Goal: Task Accomplishment & Management: Manage account settings

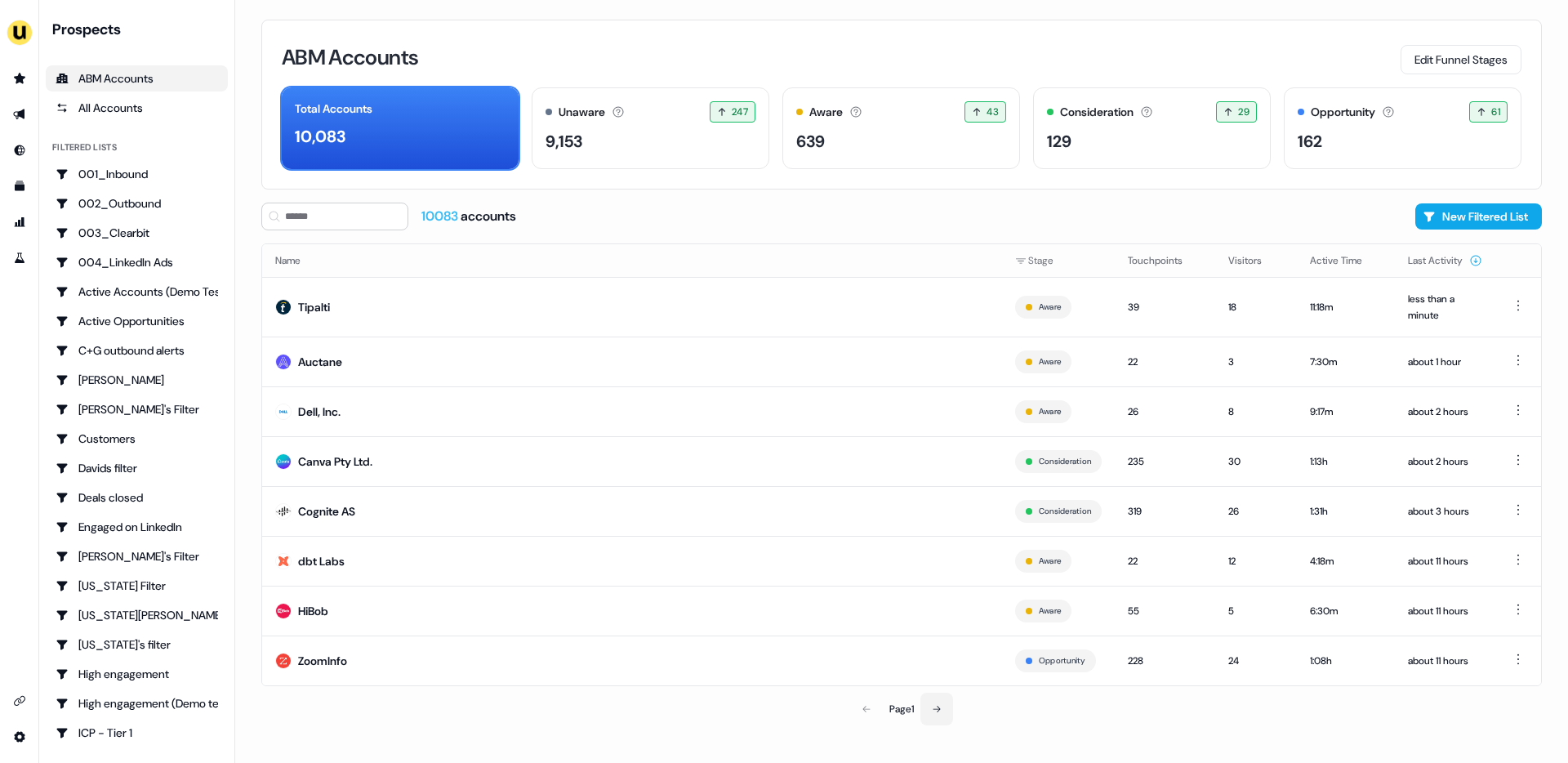
click at [938, 717] on button at bounding box center [936, 708] width 32 height 32
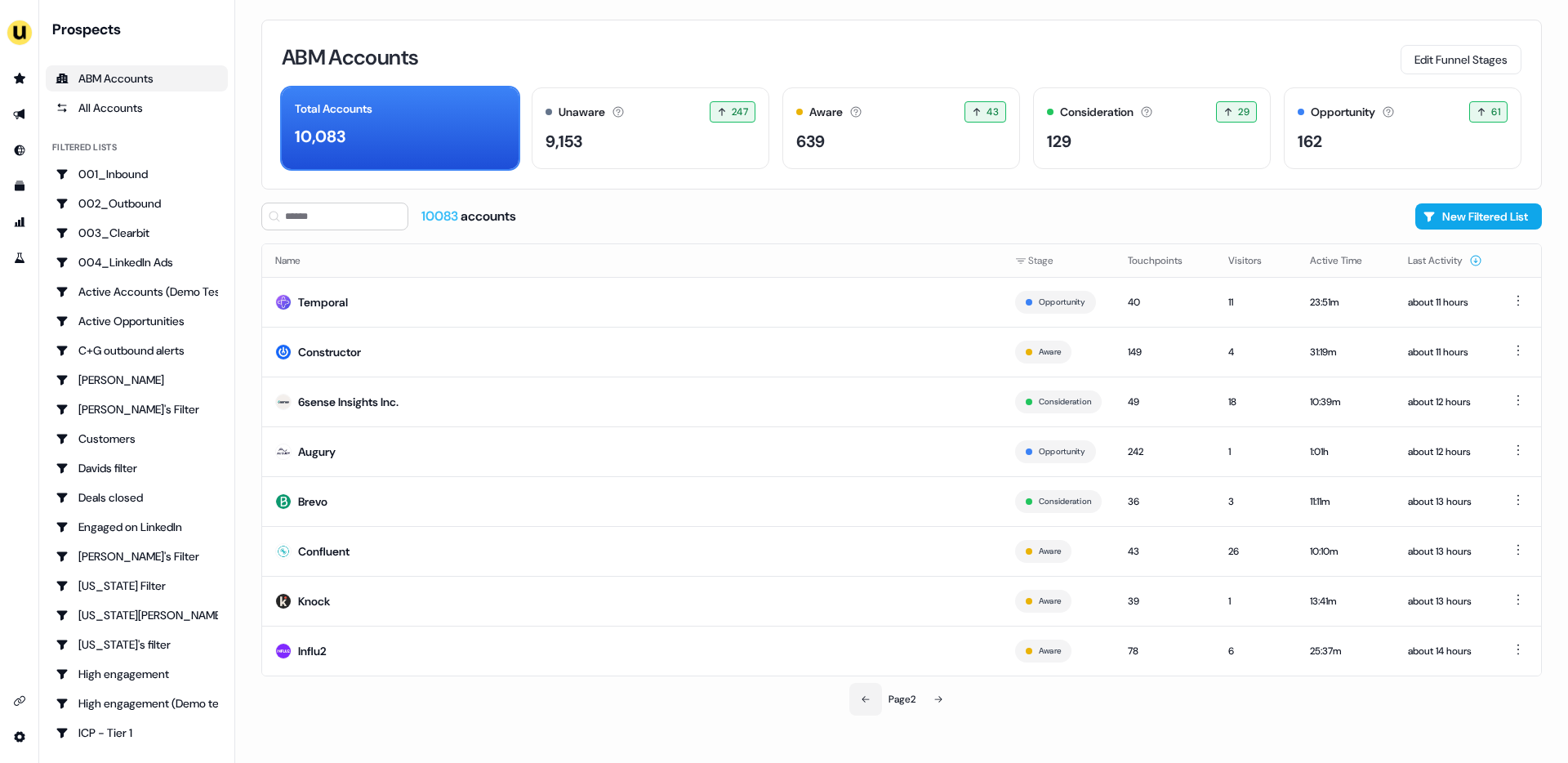
click at [861, 698] on icon at bounding box center [865, 698] width 7 height 6
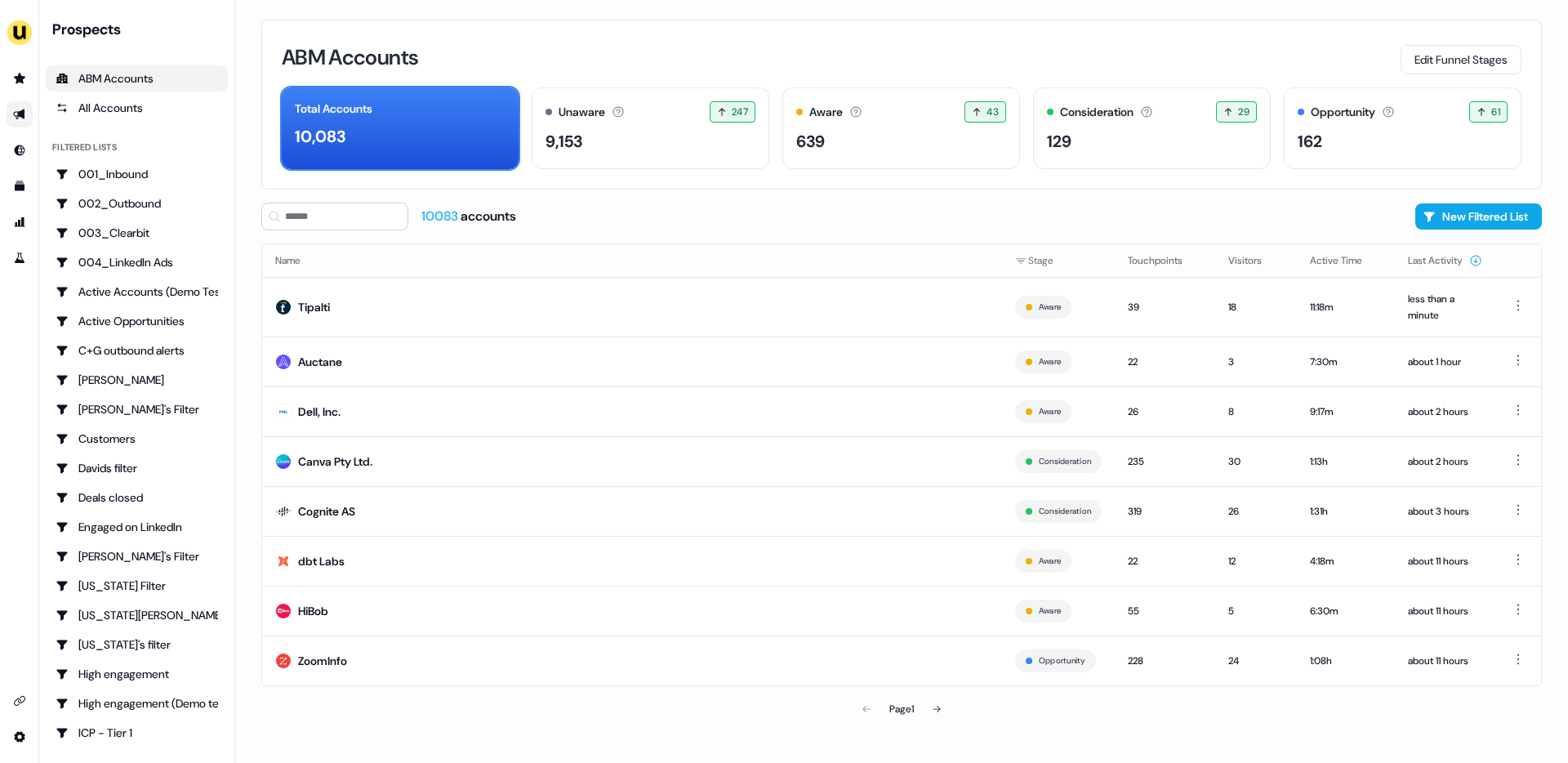
click at [17, 112] on icon "Go to outbound experience" at bounding box center [19, 114] width 13 height 13
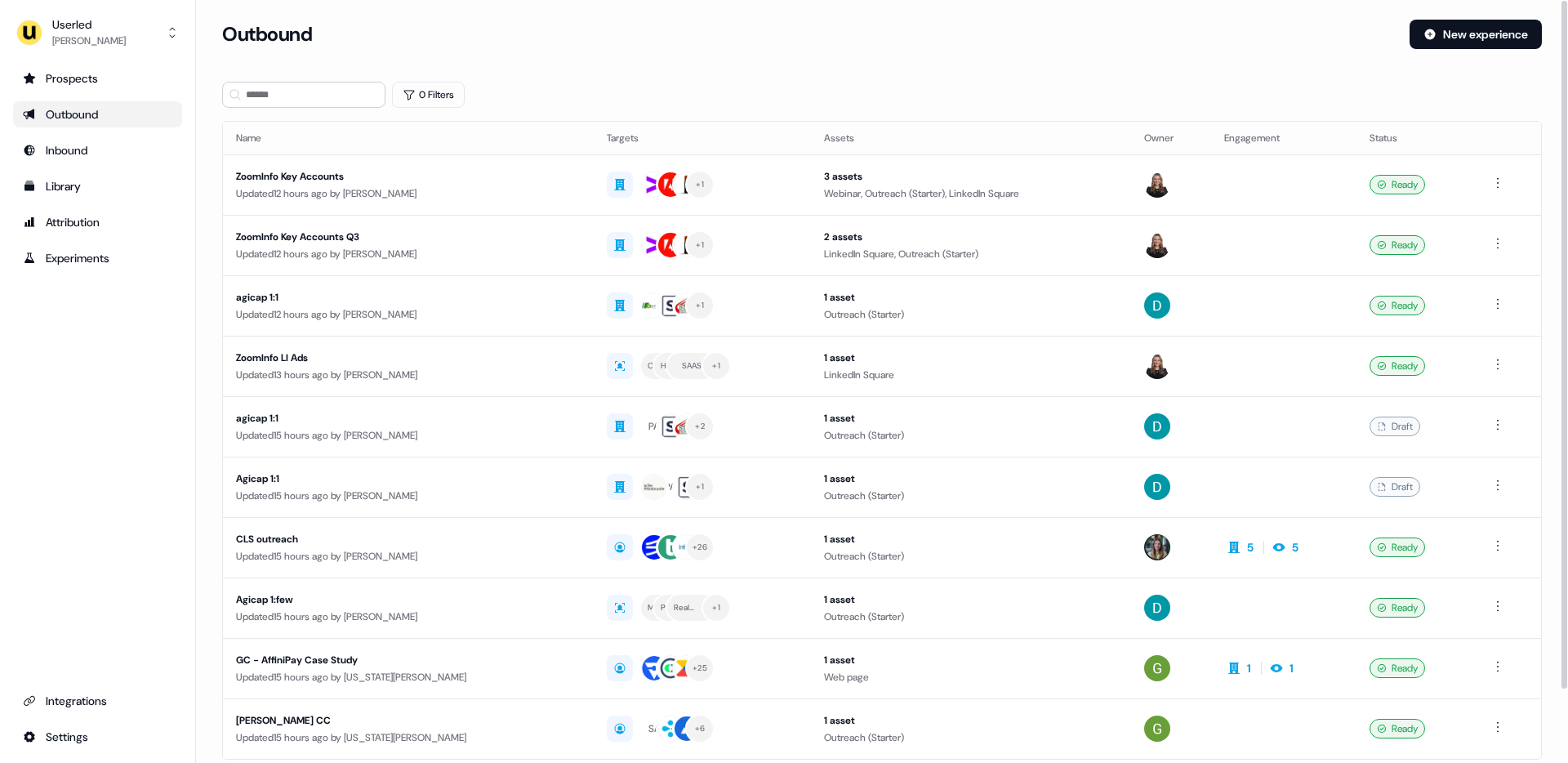
click at [283, 78] on section "Loading... Outbound New experience 0 Filters Name Targets Assets Owner Engageme…" at bounding box center [882, 432] width 1372 height 825
click at [278, 92] on input at bounding box center [303, 95] width 163 height 26
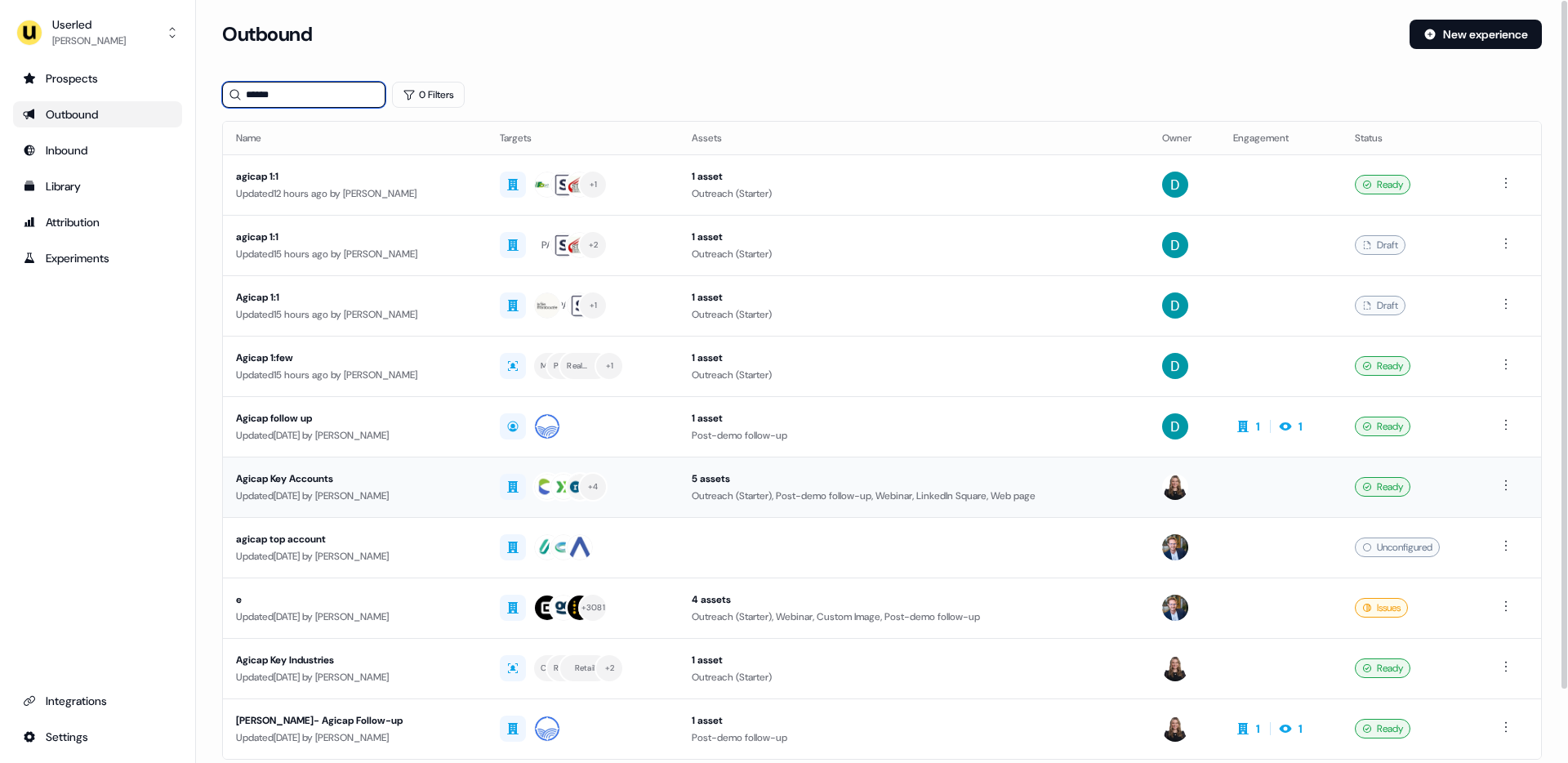
type input "******"
click at [473, 485] on div "Agicap Key Accounts" at bounding box center [355, 479] width 238 height 17
click at [473, 179] on div "agicap 1:1" at bounding box center [355, 176] width 238 height 17
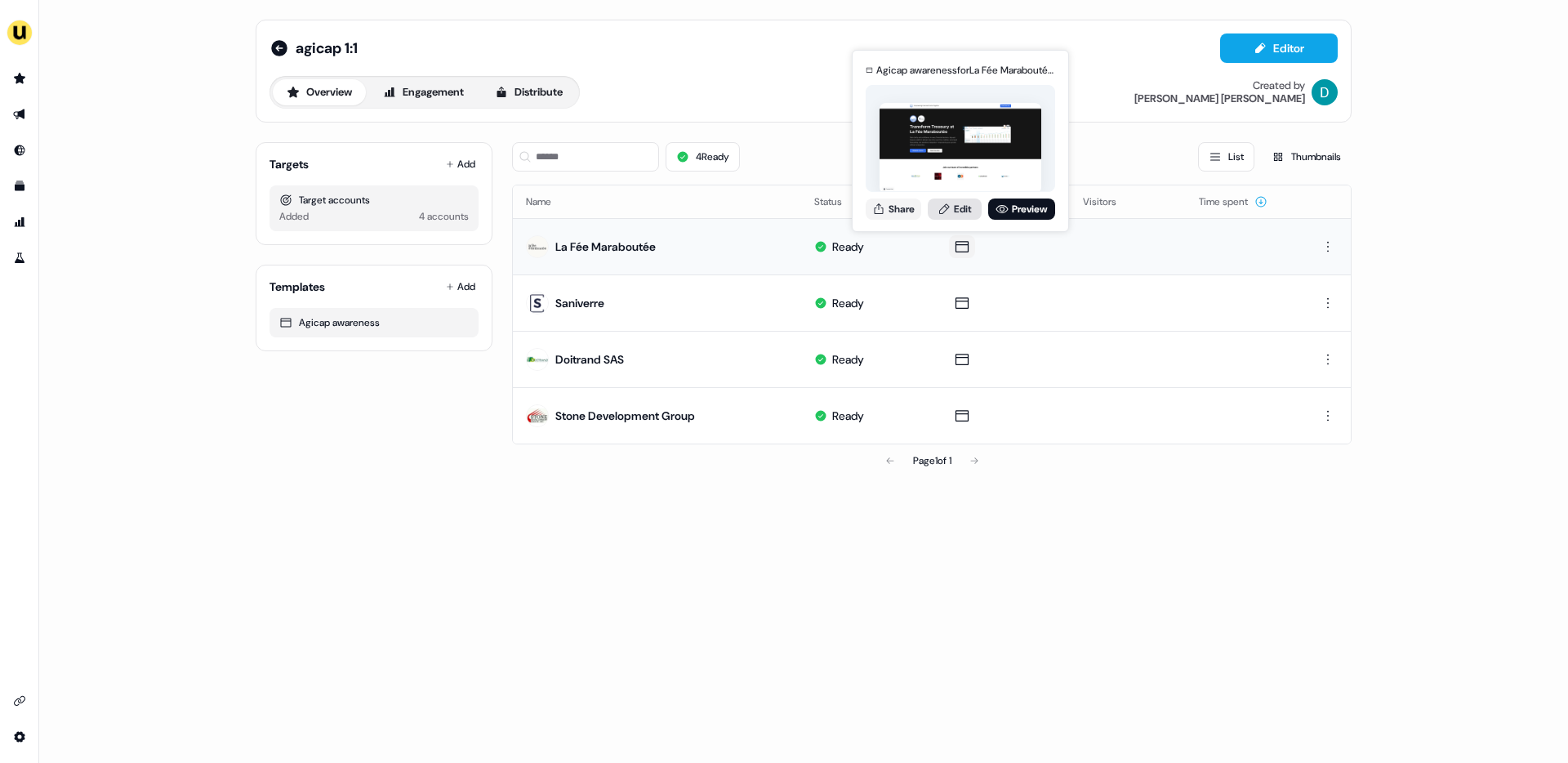
click at [951, 209] on link "Edit" at bounding box center [954, 209] width 54 height 21
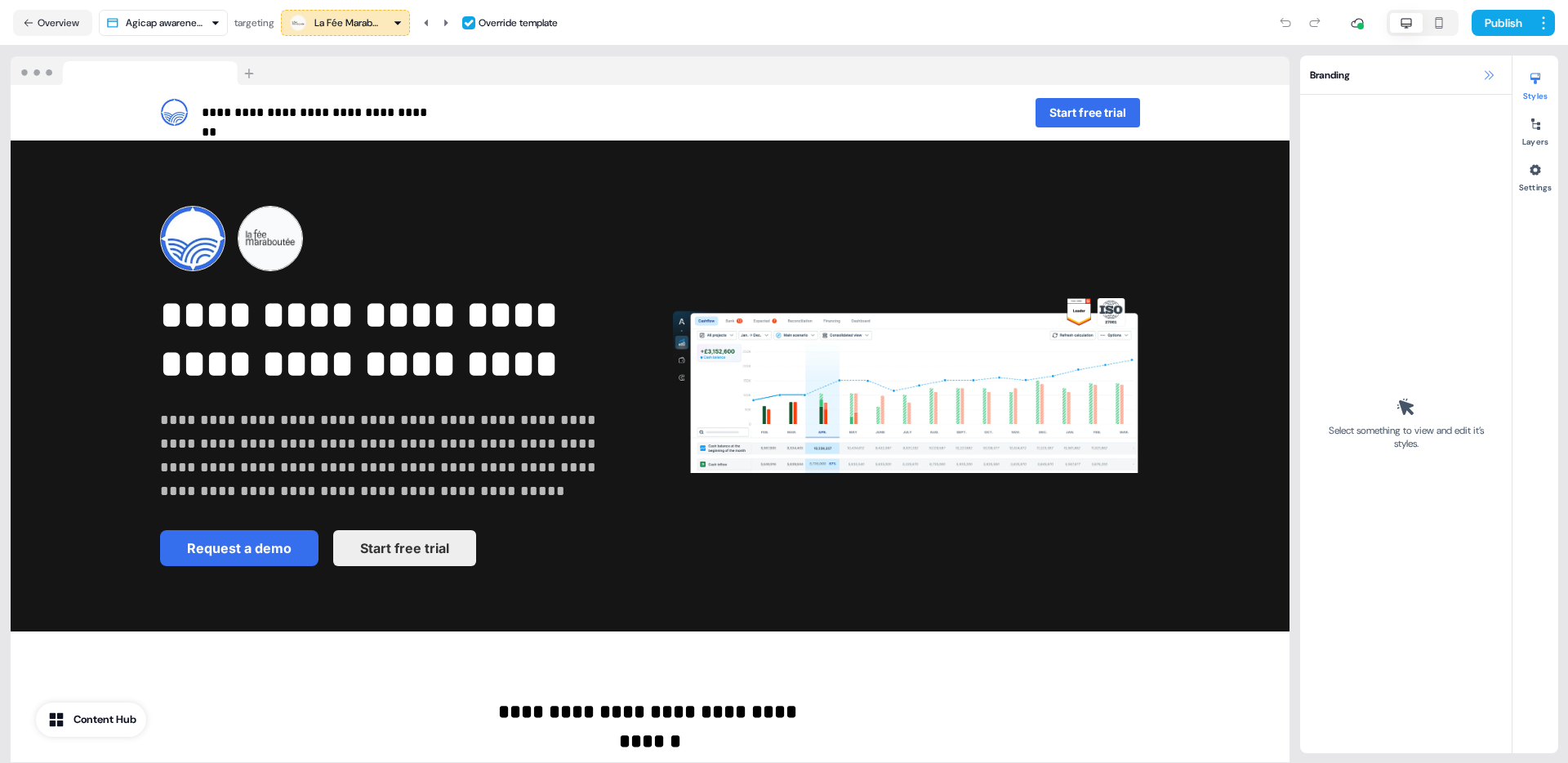
click at [1485, 72] on icon at bounding box center [1488, 75] width 13 height 13
click at [1491, 74] on icon at bounding box center [1488, 75] width 13 height 13
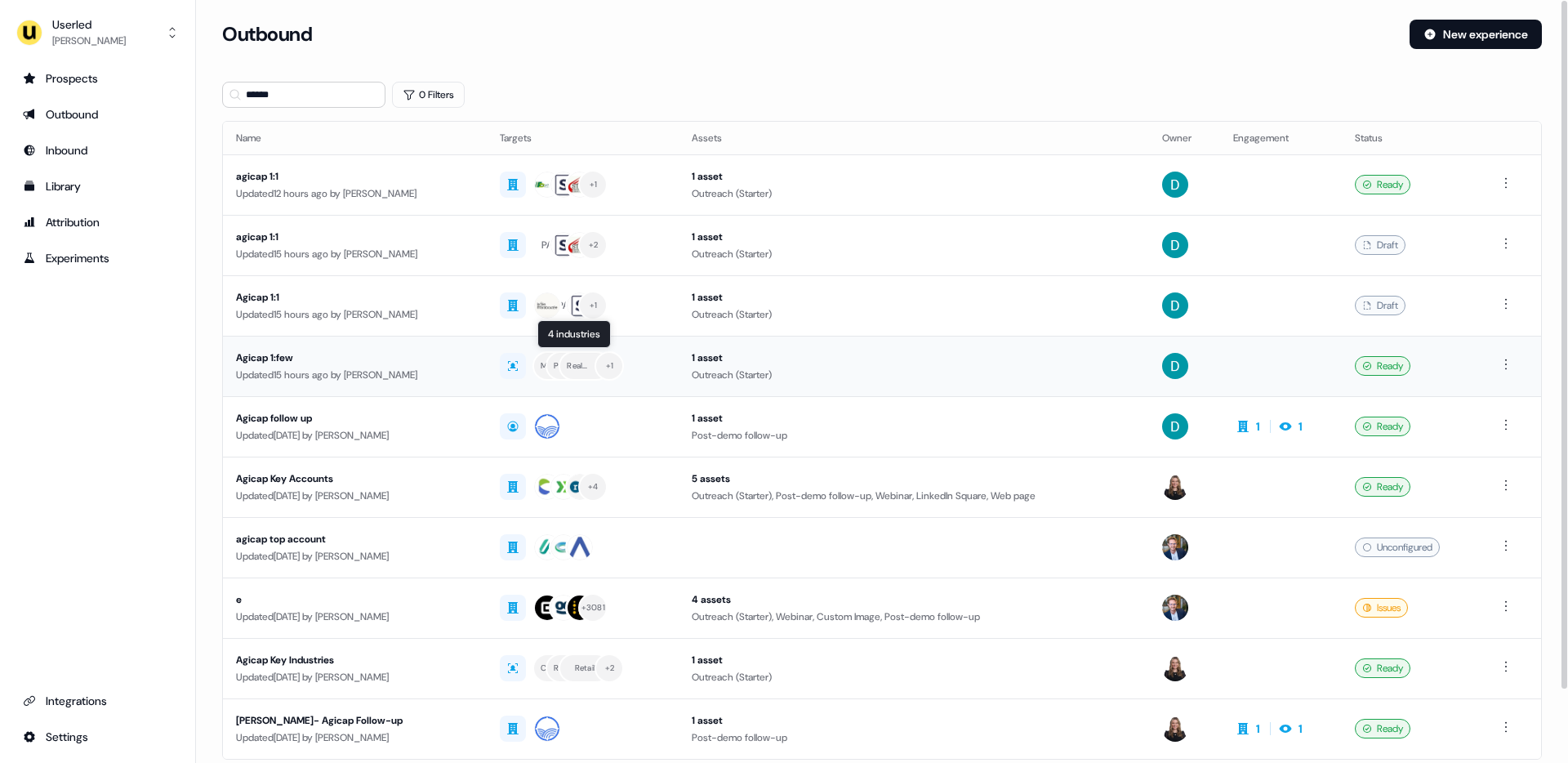
click at [665, 362] on div "Manufacturing Private Equity Real Estate + 1" at bounding box center [581, 366] width 165 height 30
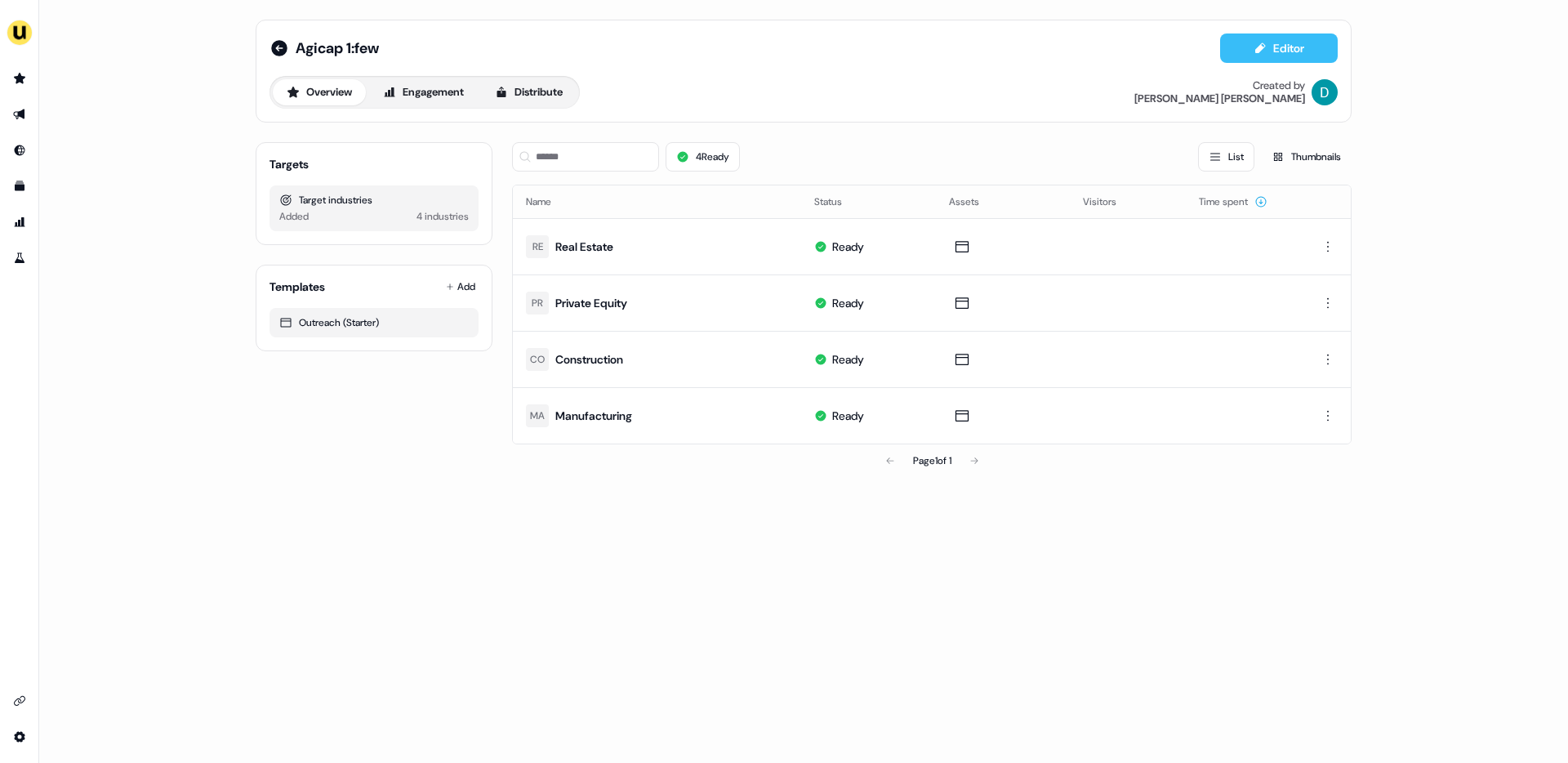
click at [1275, 50] on button "Editor" at bounding box center [1279, 48] width 118 height 30
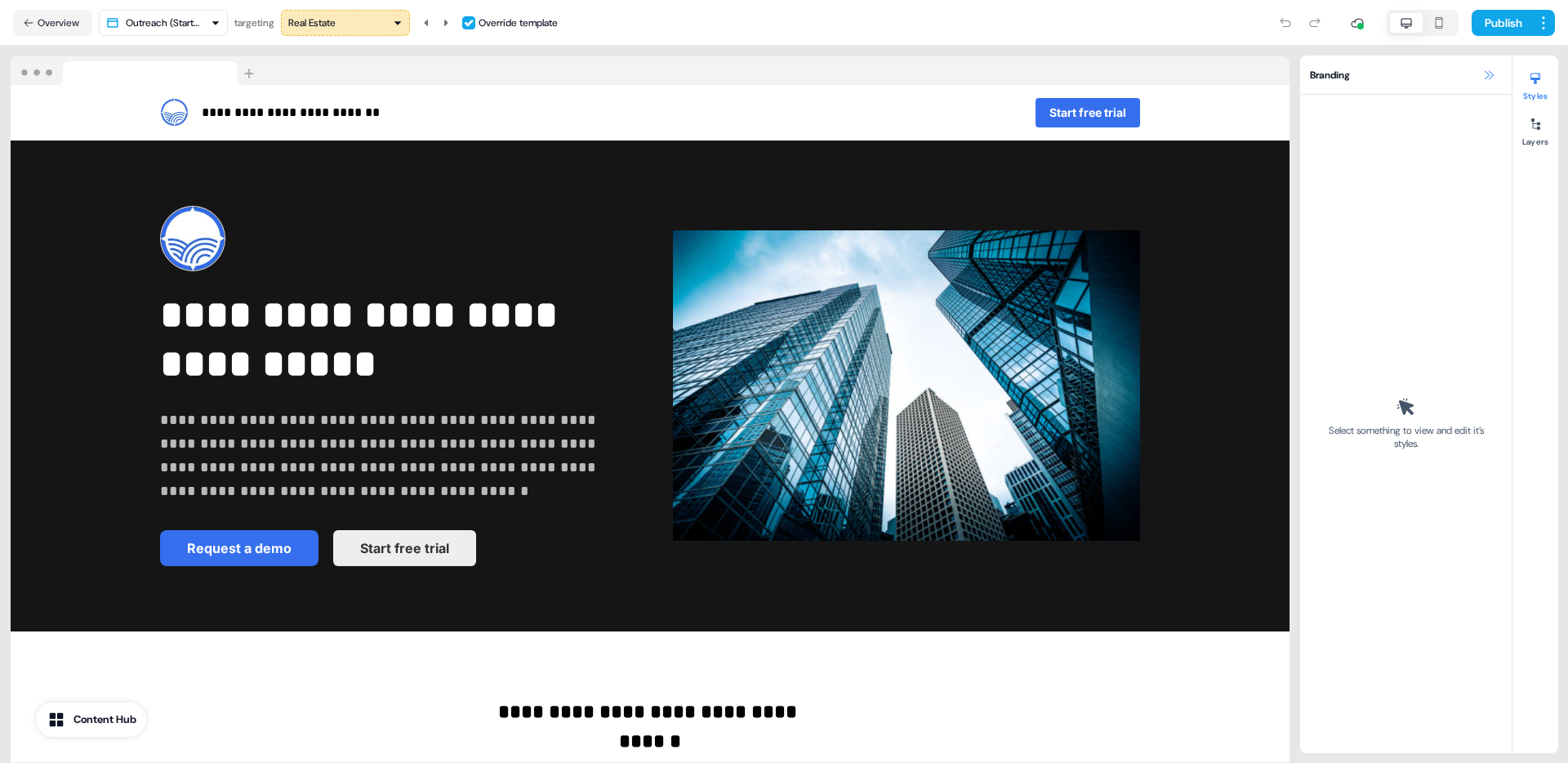
click at [1487, 73] on icon at bounding box center [1489, 75] width 9 height 9
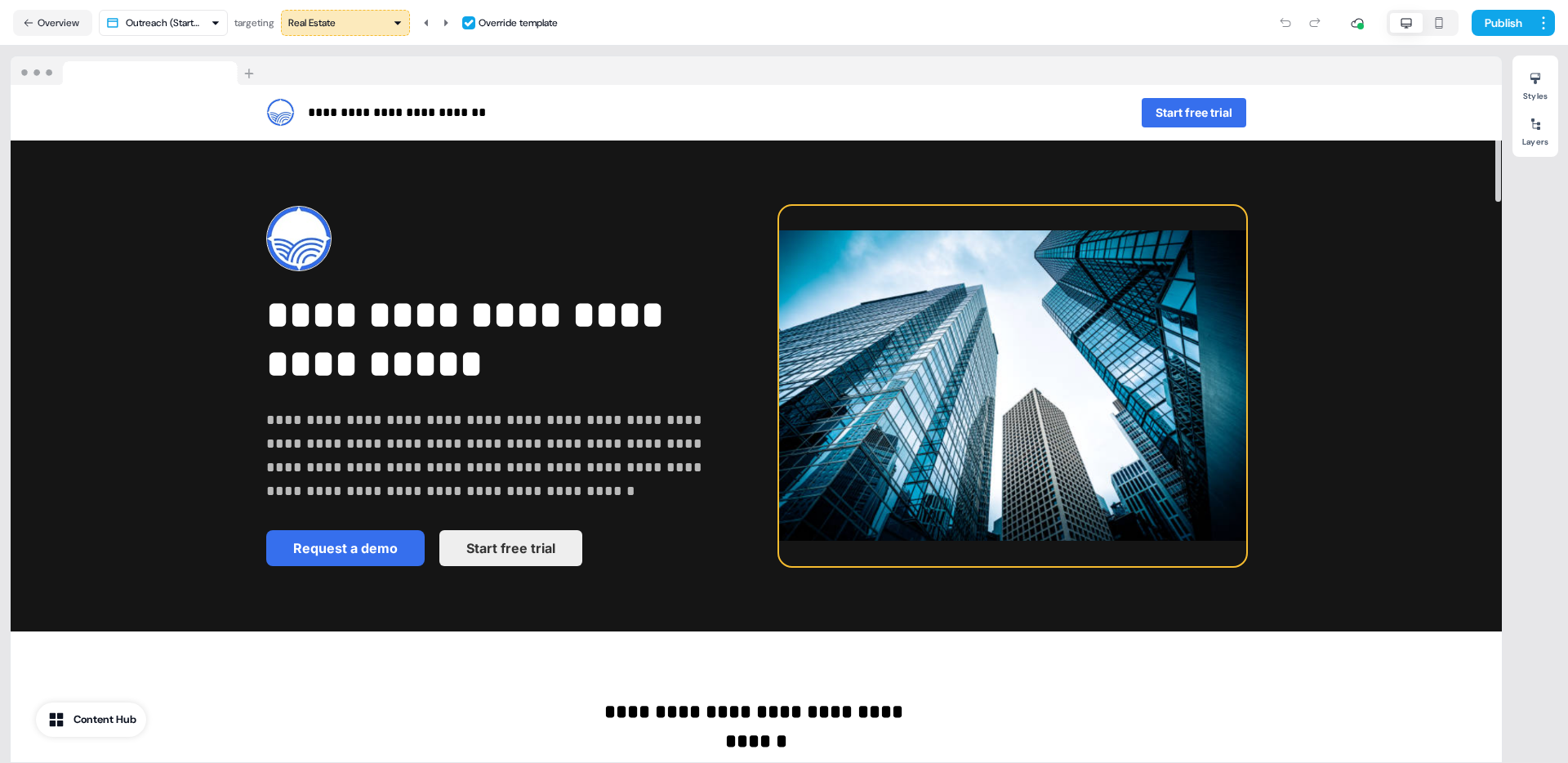
click at [1210, 391] on img at bounding box center [1013, 385] width 467 height 360
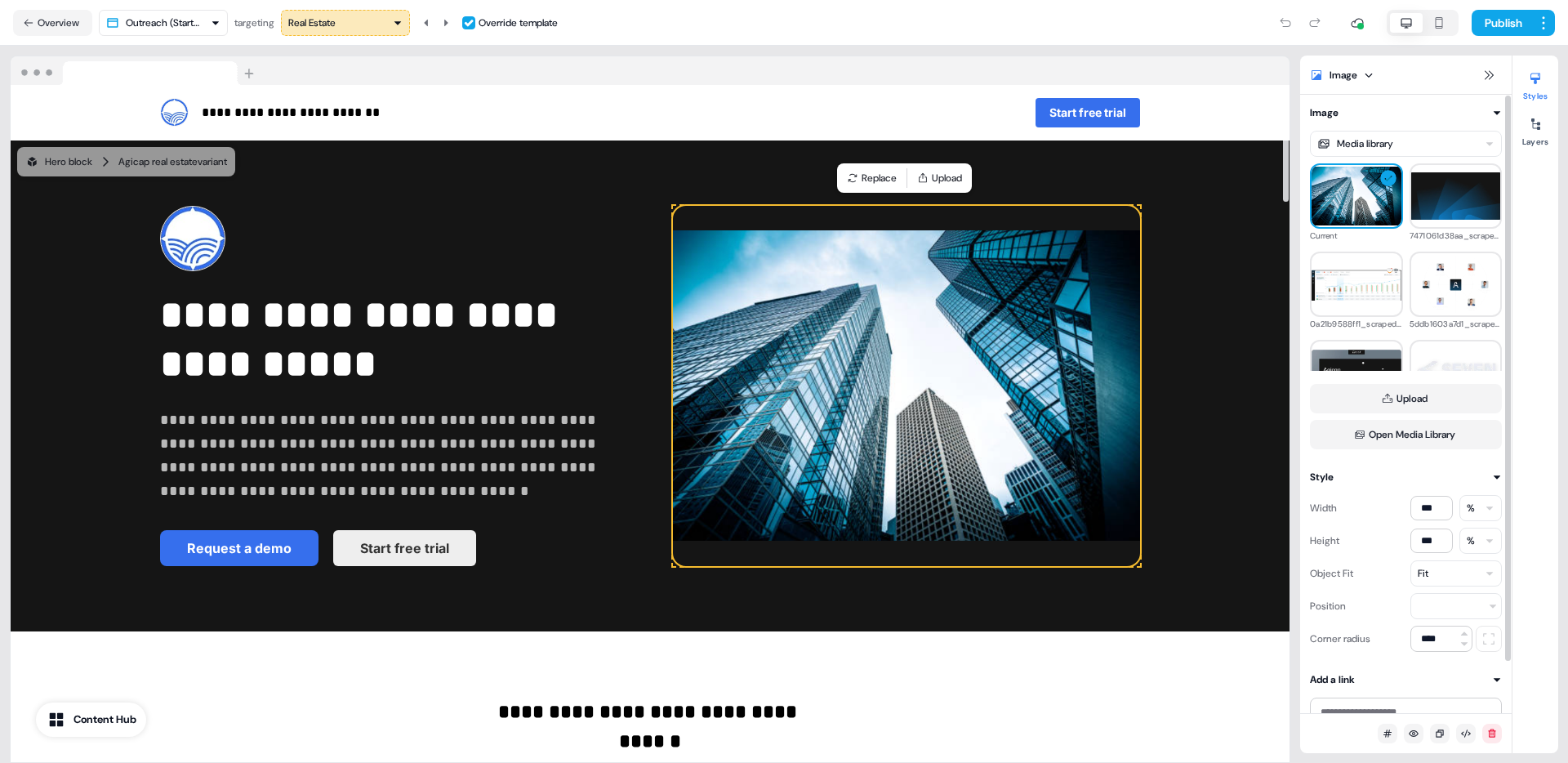
click at [1445, 576] on div "Fit" at bounding box center [1456, 574] width 92 height 26
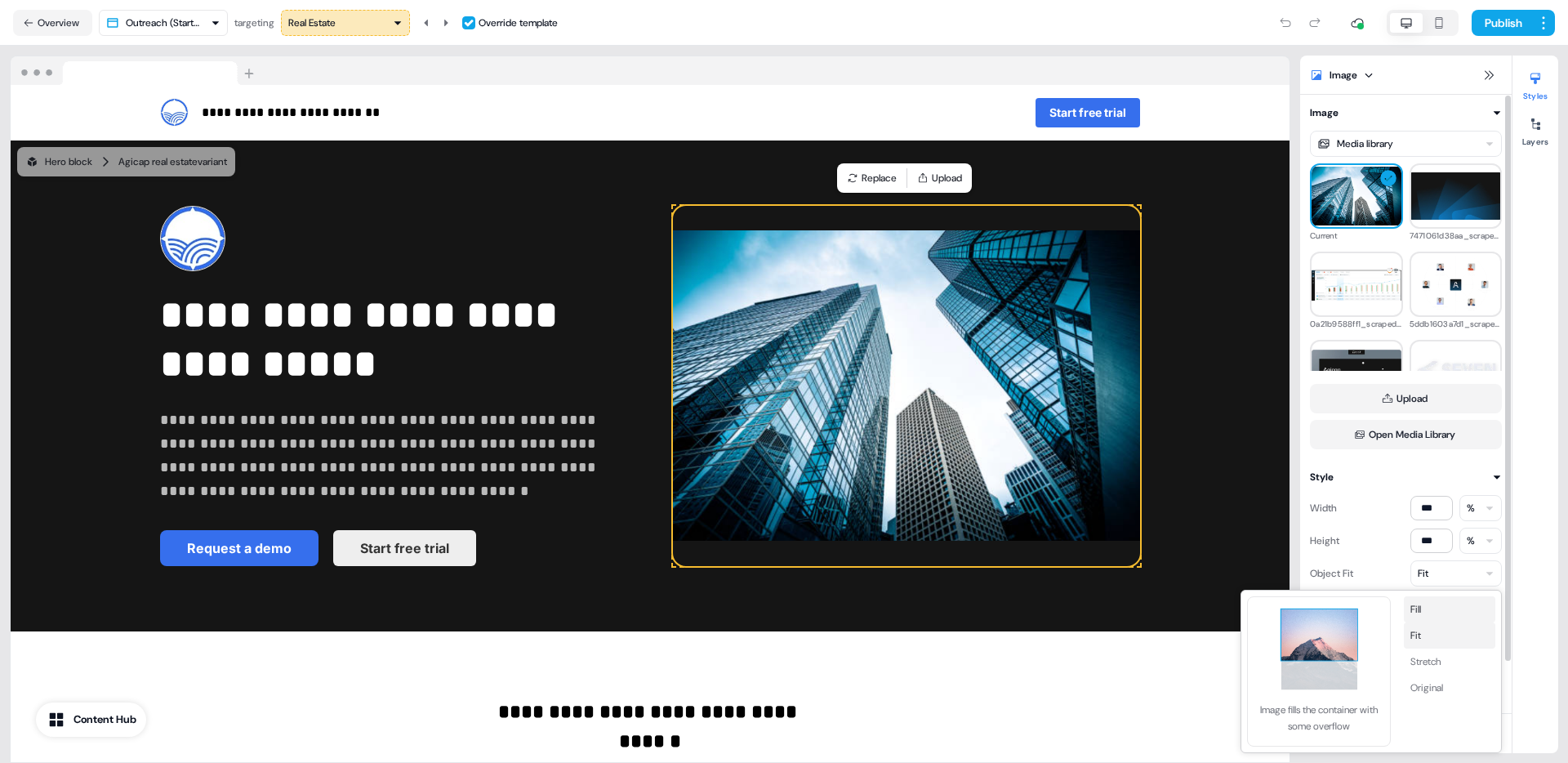
click at [1427, 615] on button "Fill" at bounding box center [1449, 610] width 92 height 26
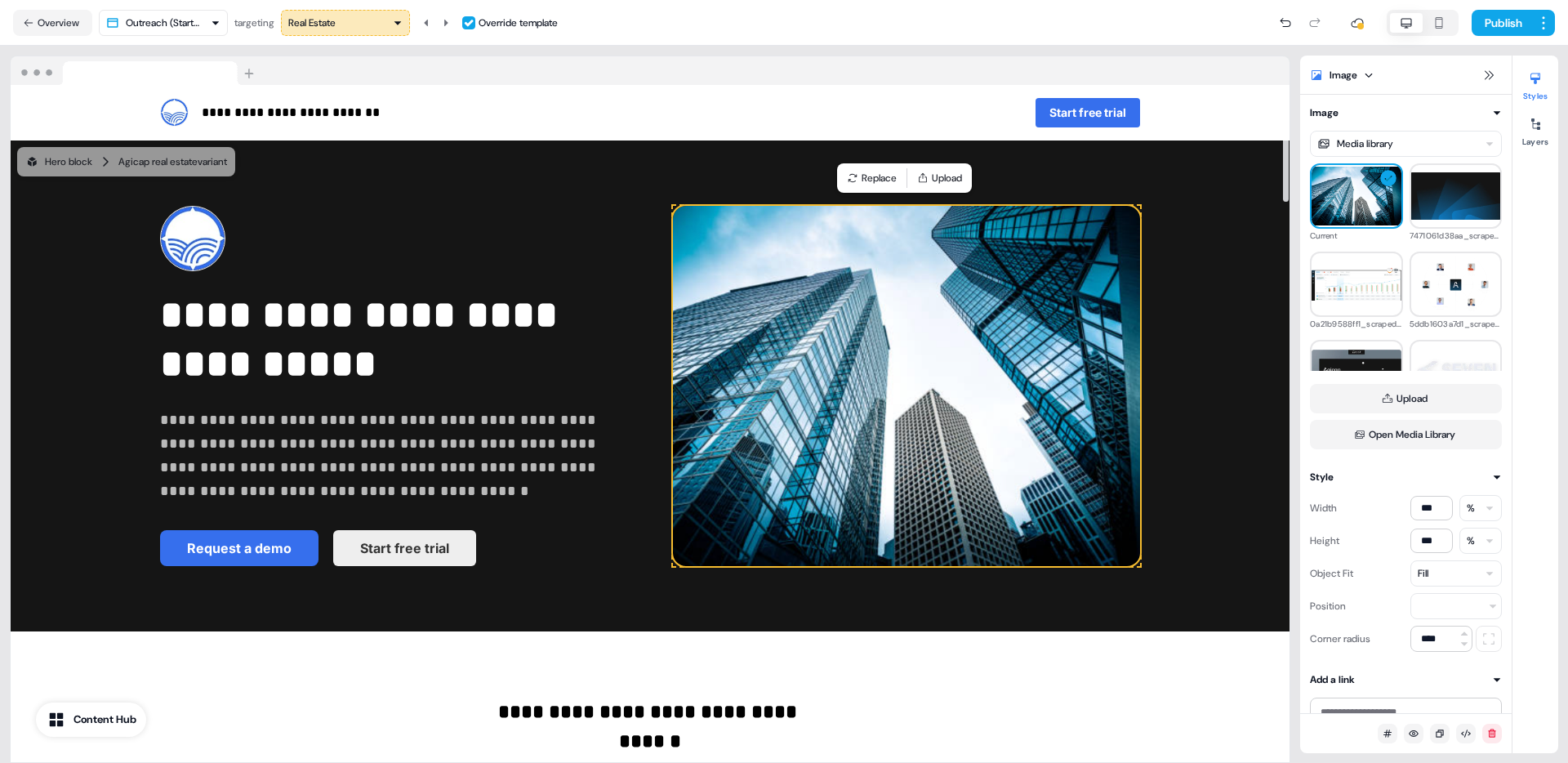
click at [356, 27] on div "Real Estate" at bounding box center [345, 23] width 114 height 17
click at [356, 105] on div "Private Equity" at bounding box center [324, 112] width 60 height 17
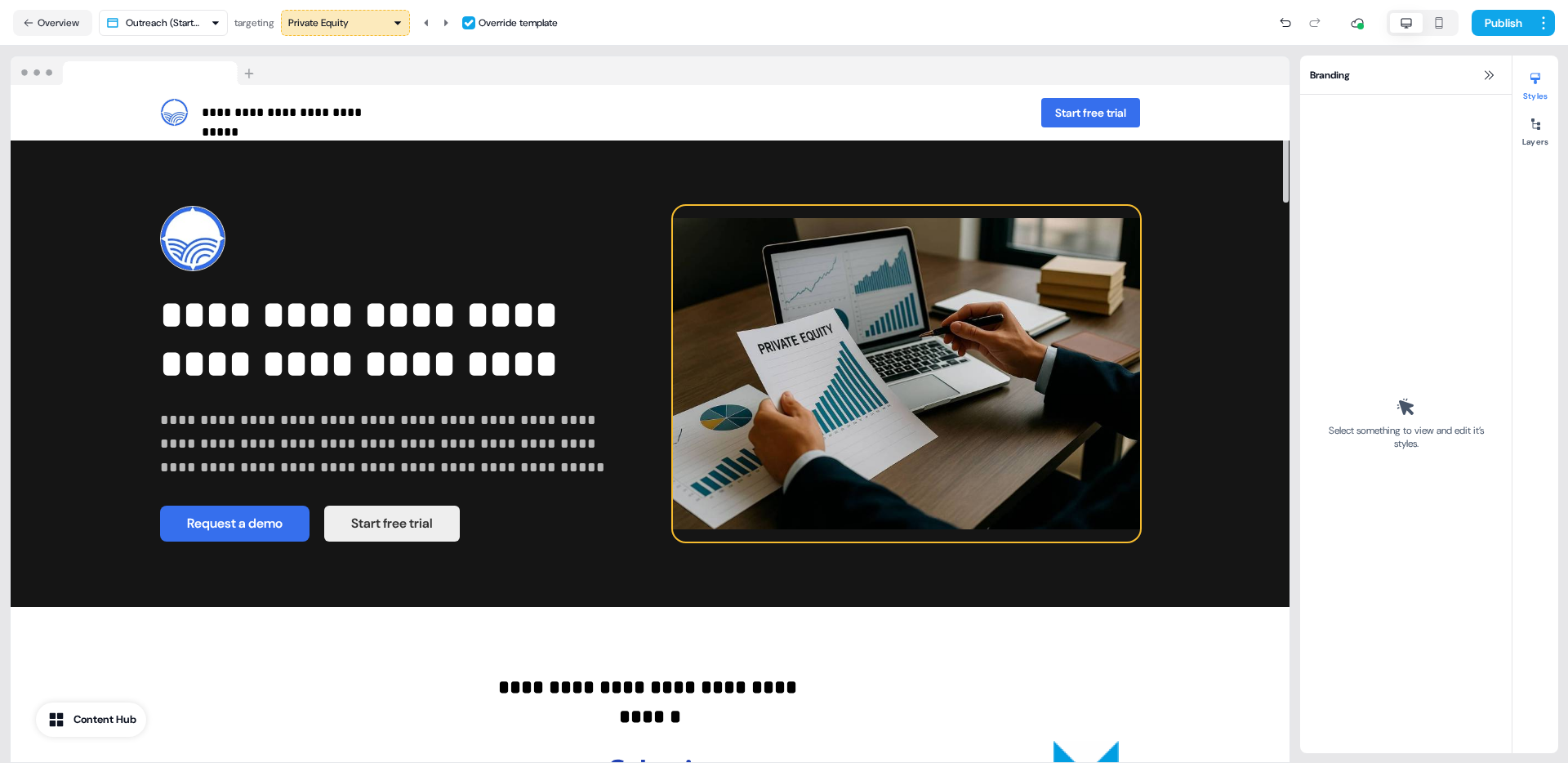
click at [847, 323] on img at bounding box center [906, 374] width 467 height 337
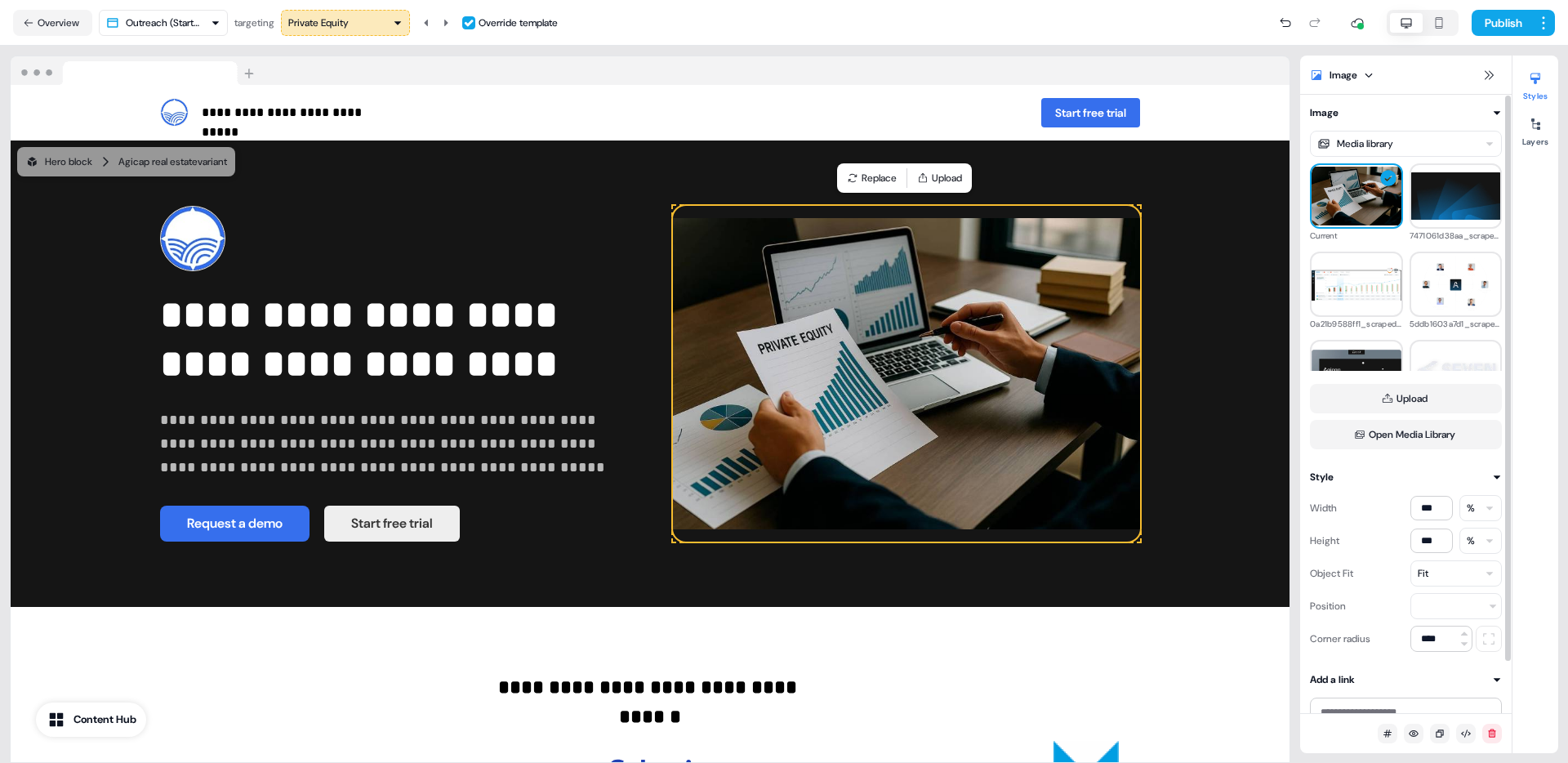
click at [1437, 568] on div "Fit" at bounding box center [1456, 574] width 92 height 26
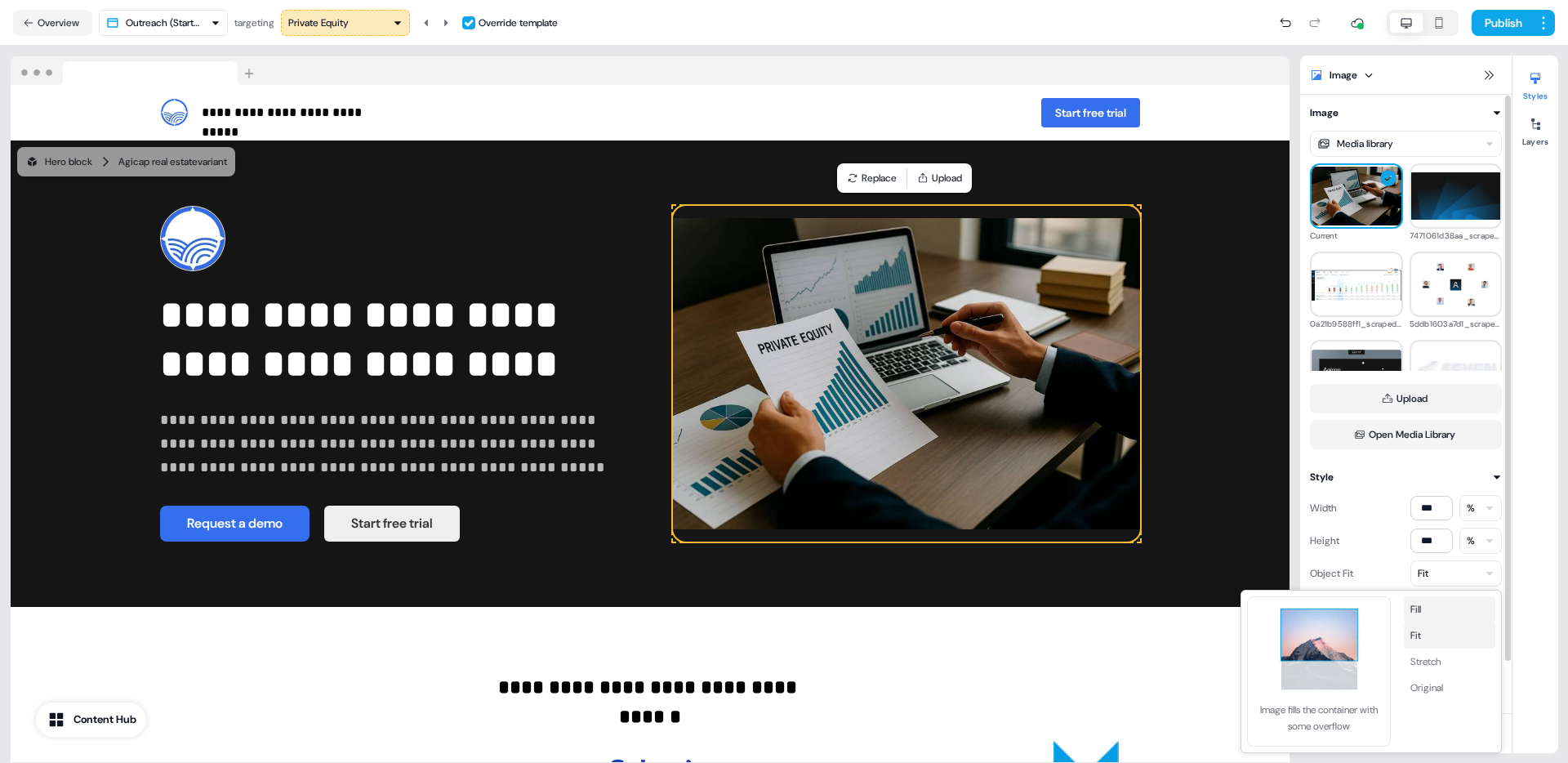
click at [1436, 613] on button "Fill" at bounding box center [1449, 610] width 92 height 26
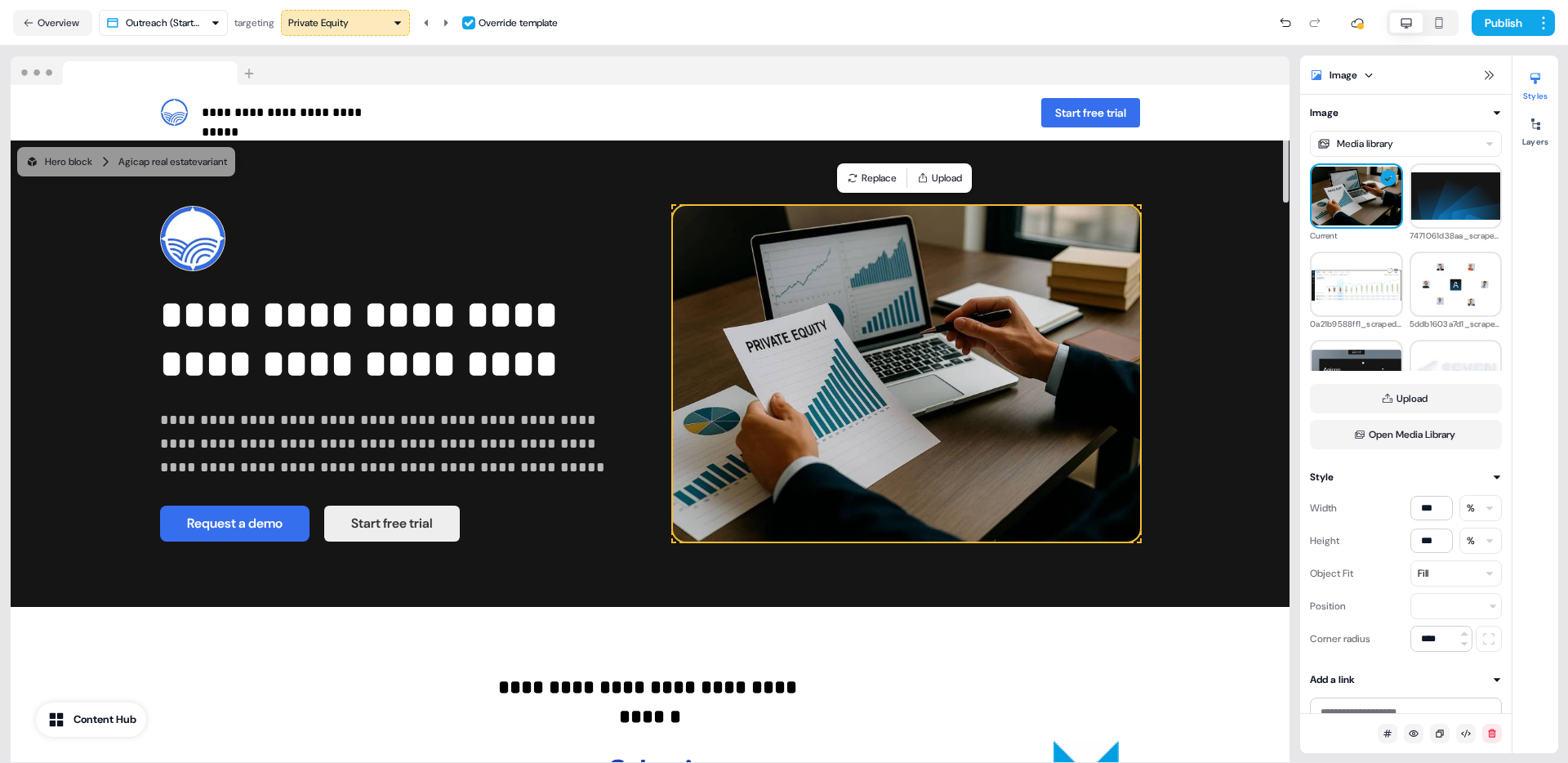
click at [370, 21] on div "Private Equity" at bounding box center [345, 23] width 114 height 17
click at [363, 140] on div "Construction" at bounding box center [349, 139] width 108 height 17
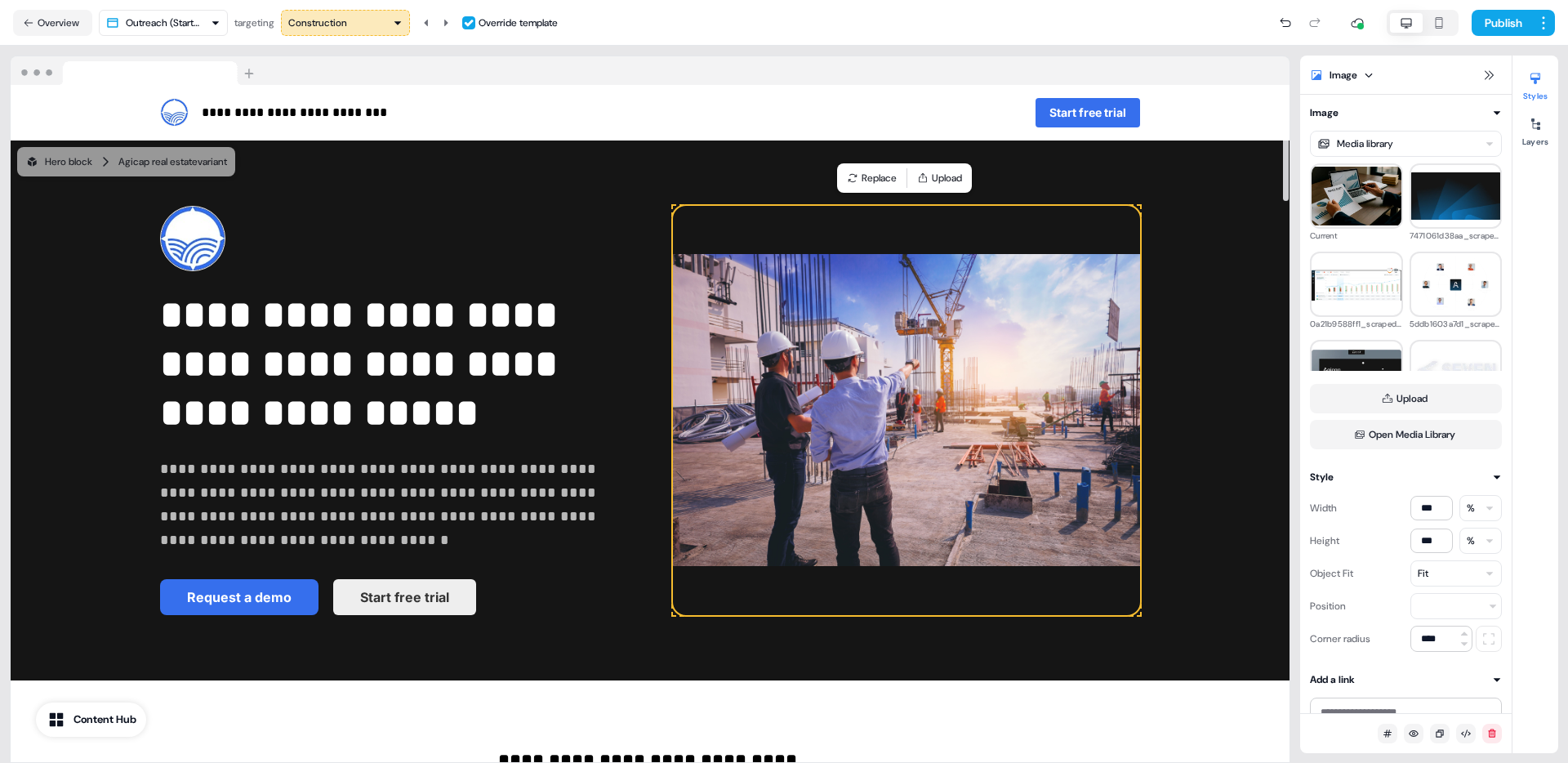
click at [806, 337] on img at bounding box center [906, 410] width 467 height 409
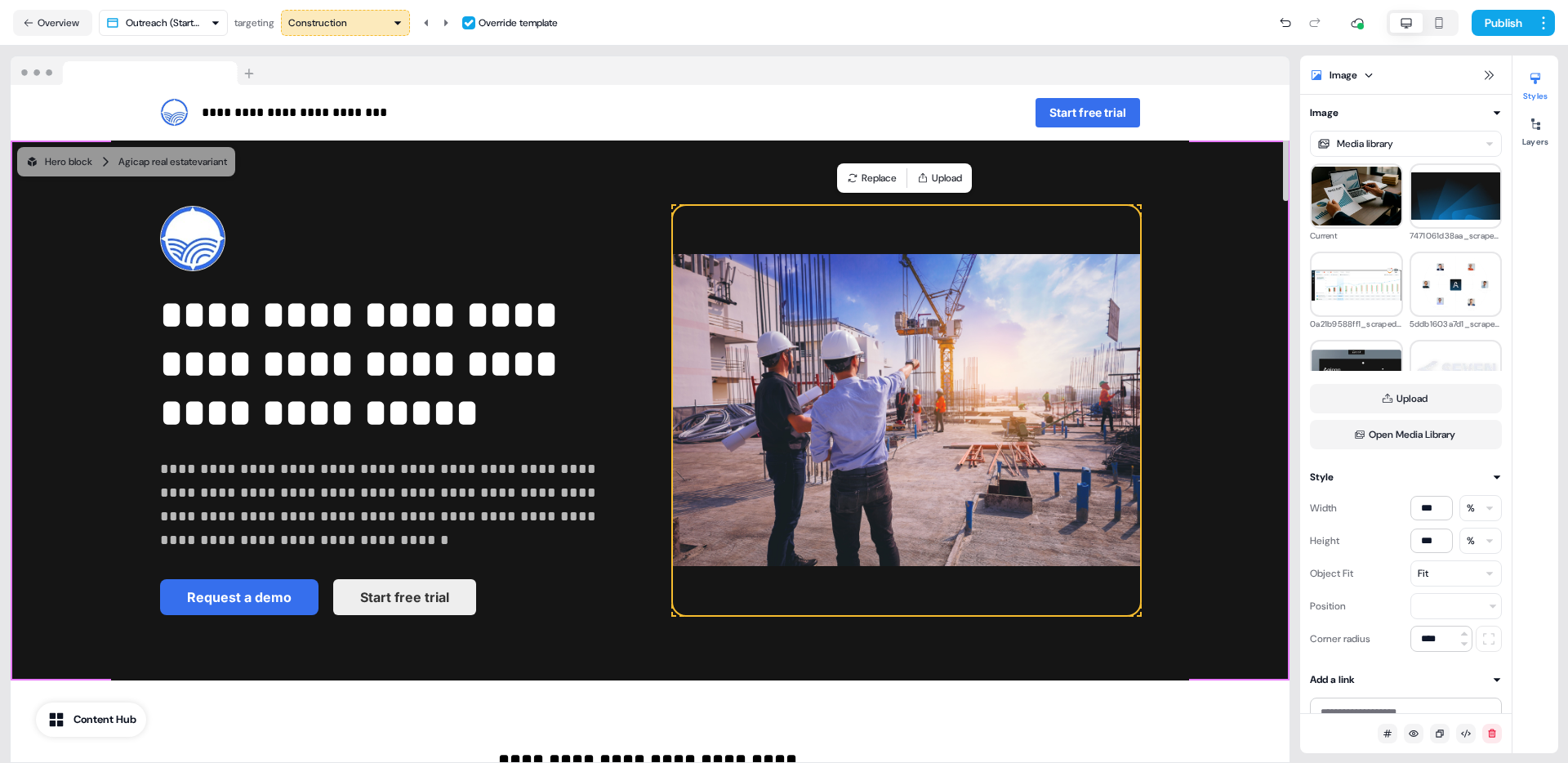
click at [1205, 519] on div "**********" at bounding box center [649, 410] width 1279 height 540
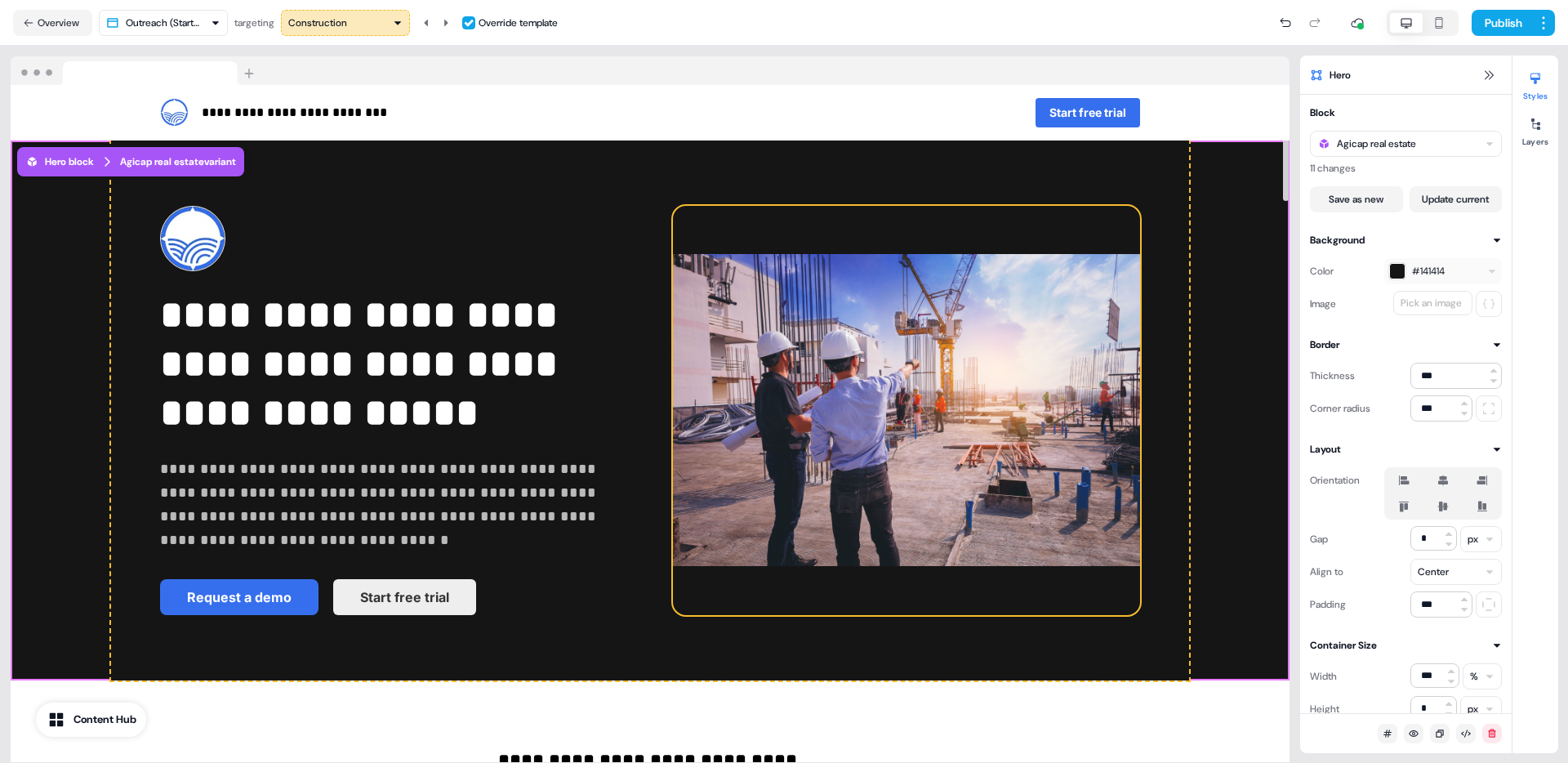
click at [821, 317] on img at bounding box center [906, 410] width 467 height 409
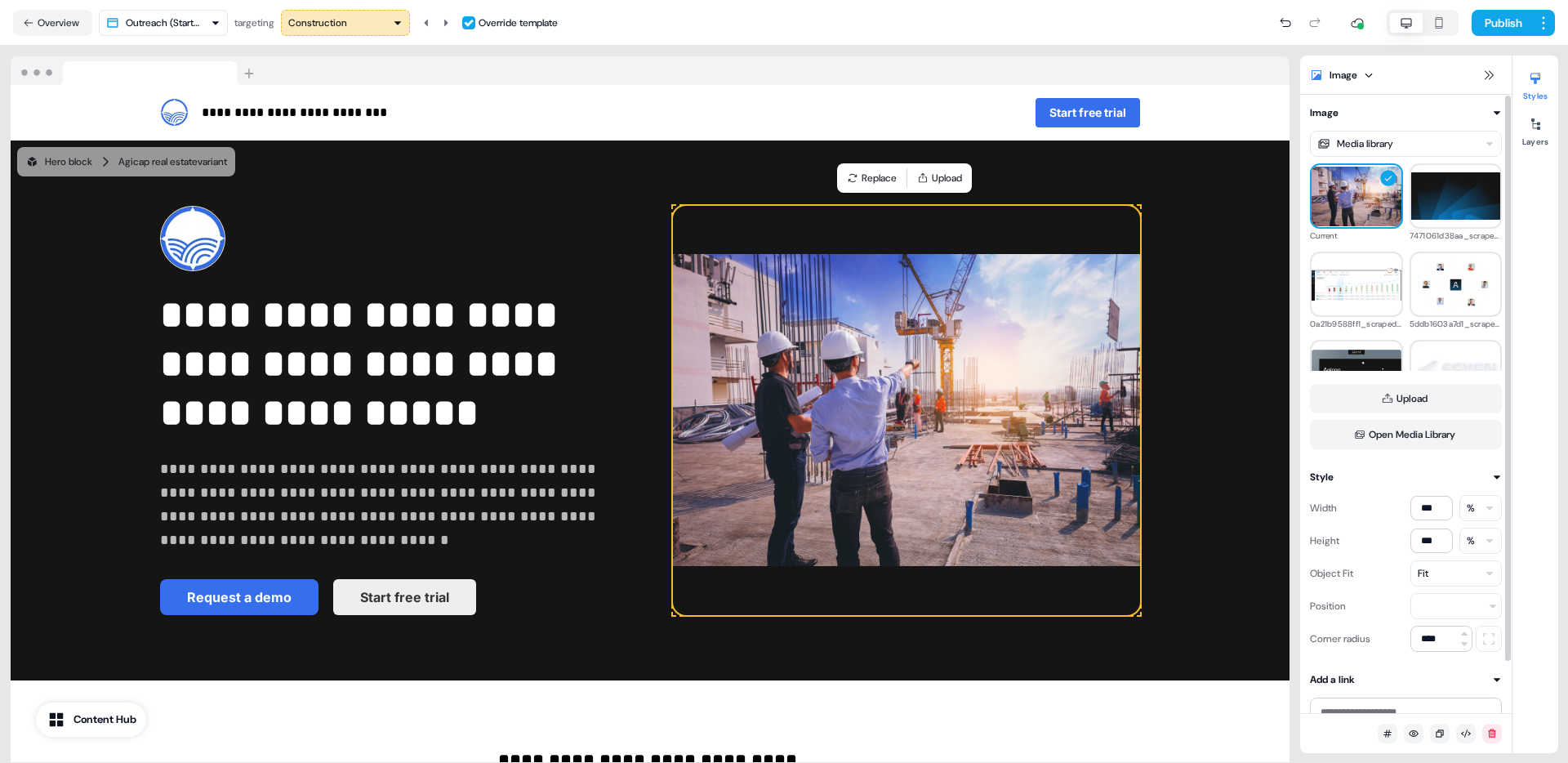
click at [1448, 570] on div "Fit" at bounding box center [1456, 574] width 92 height 26
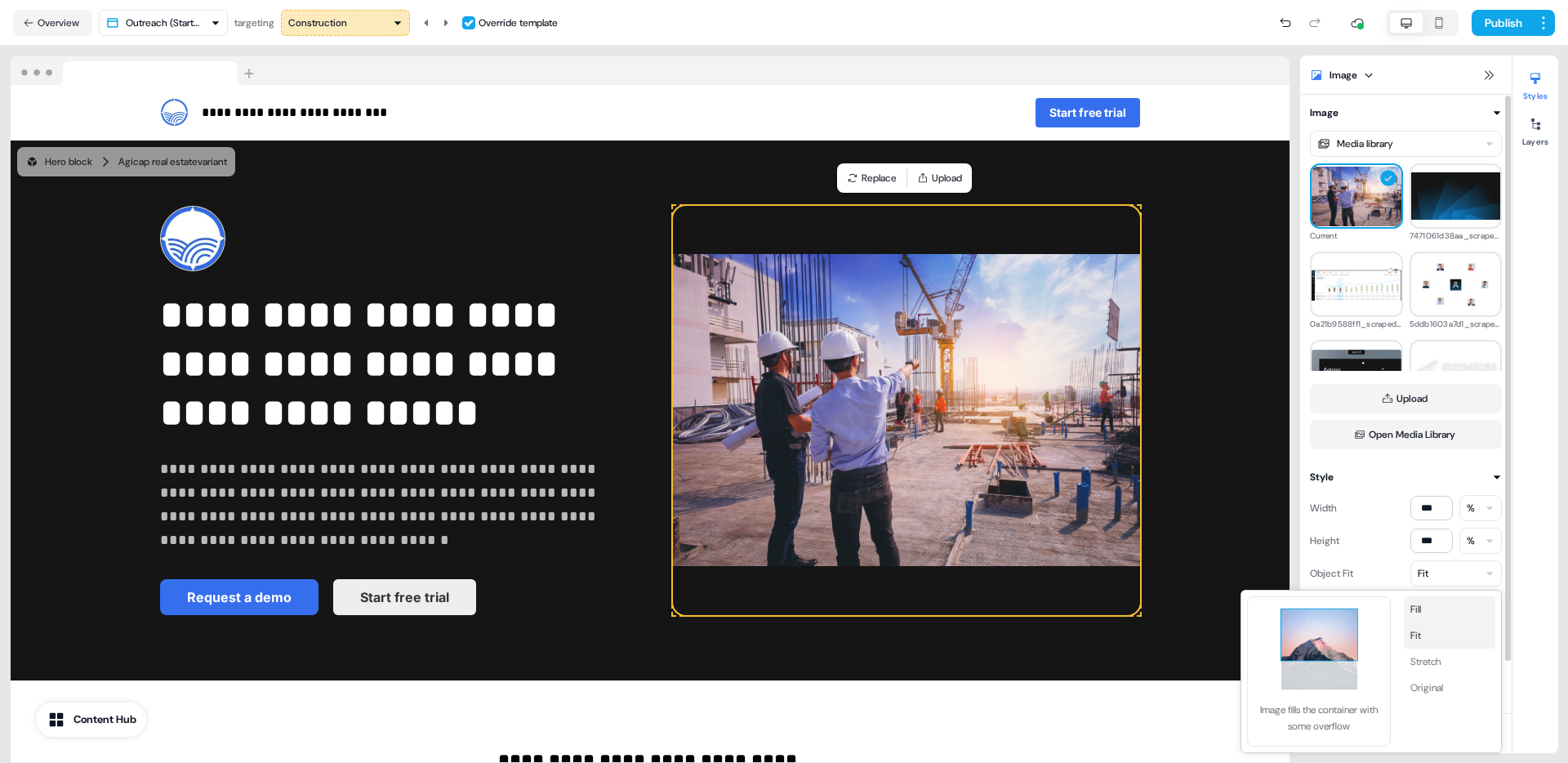
click at [1445, 608] on button "Fill" at bounding box center [1449, 610] width 92 height 26
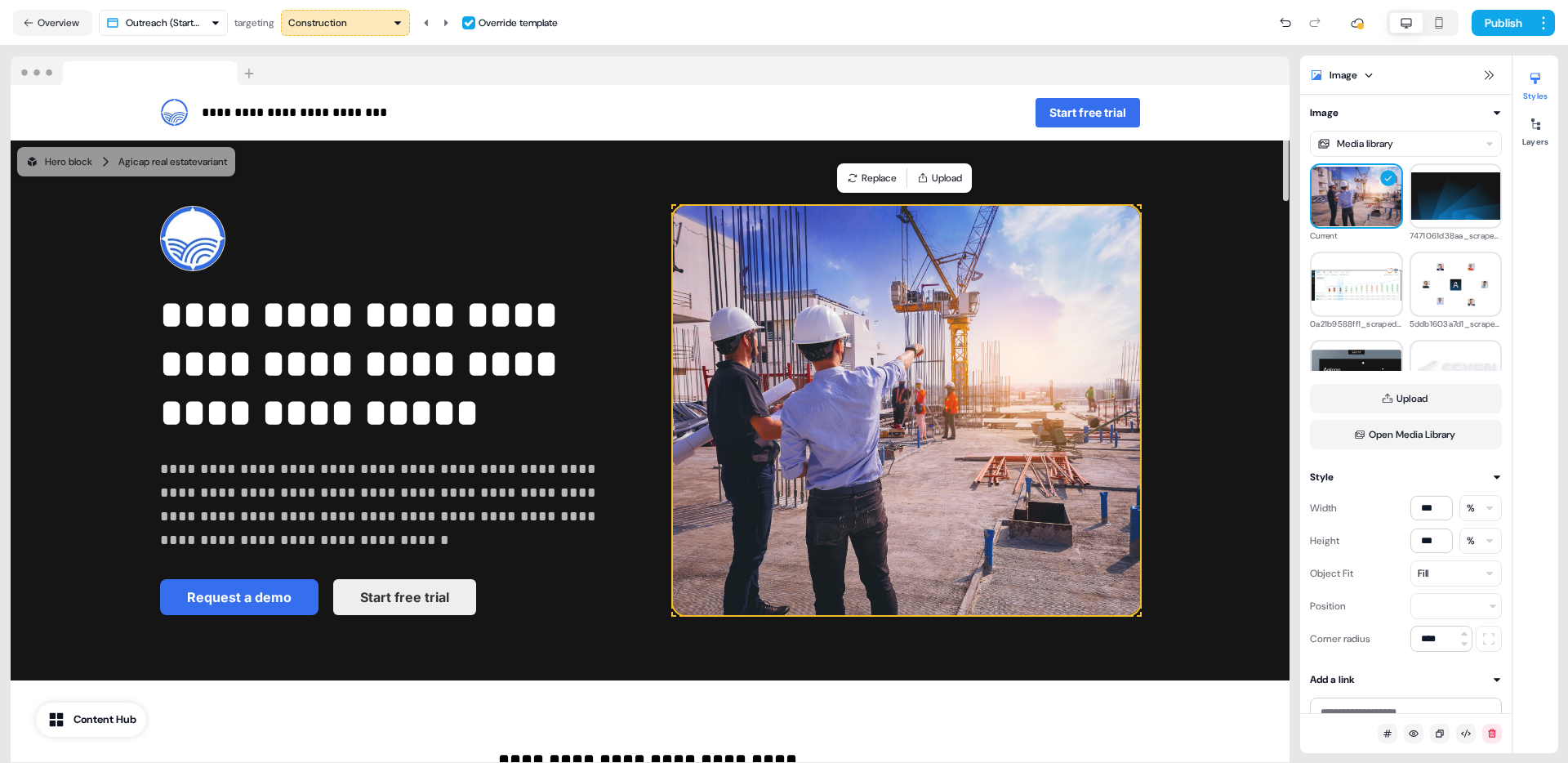
click at [370, 33] on button "Construction" at bounding box center [345, 23] width 129 height 26
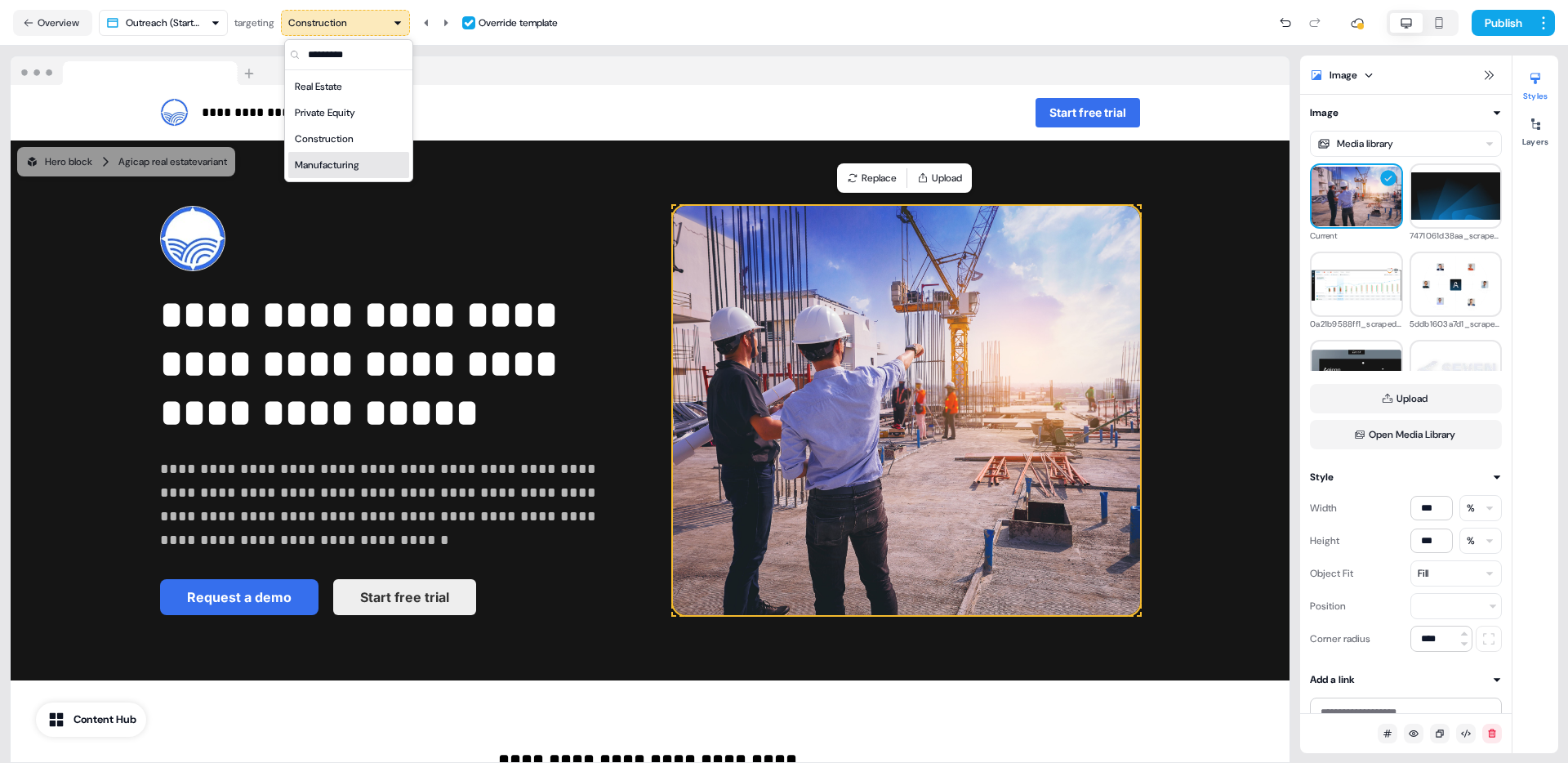
click at [366, 158] on div "Manufacturing" at bounding box center [349, 165] width 108 height 17
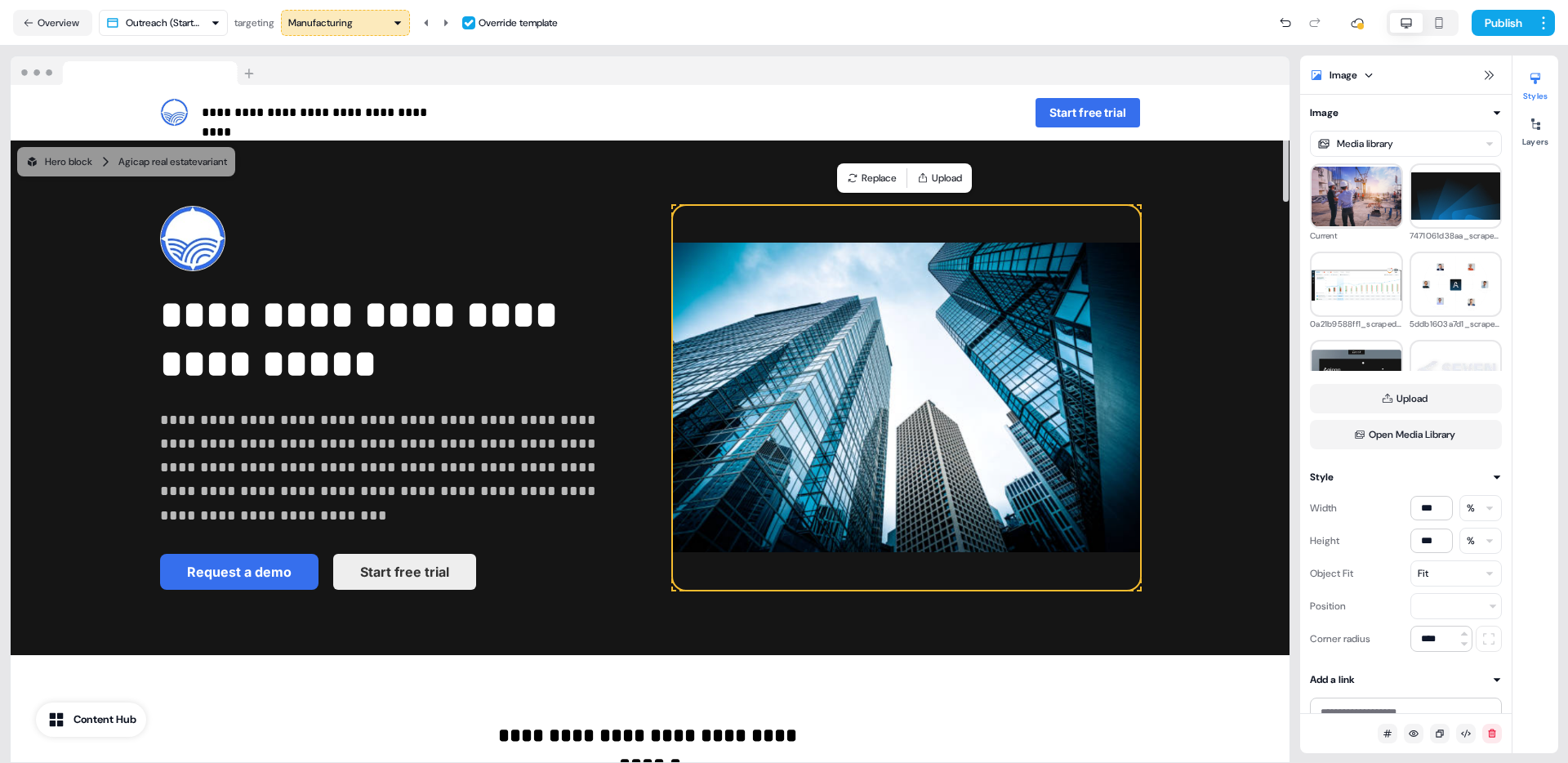
click at [767, 310] on img at bounding box center [906, 398] width 467 height 384
click at [353, 19] on div "Manufacturing" at bounding box center [321, 23] width 64 height 17
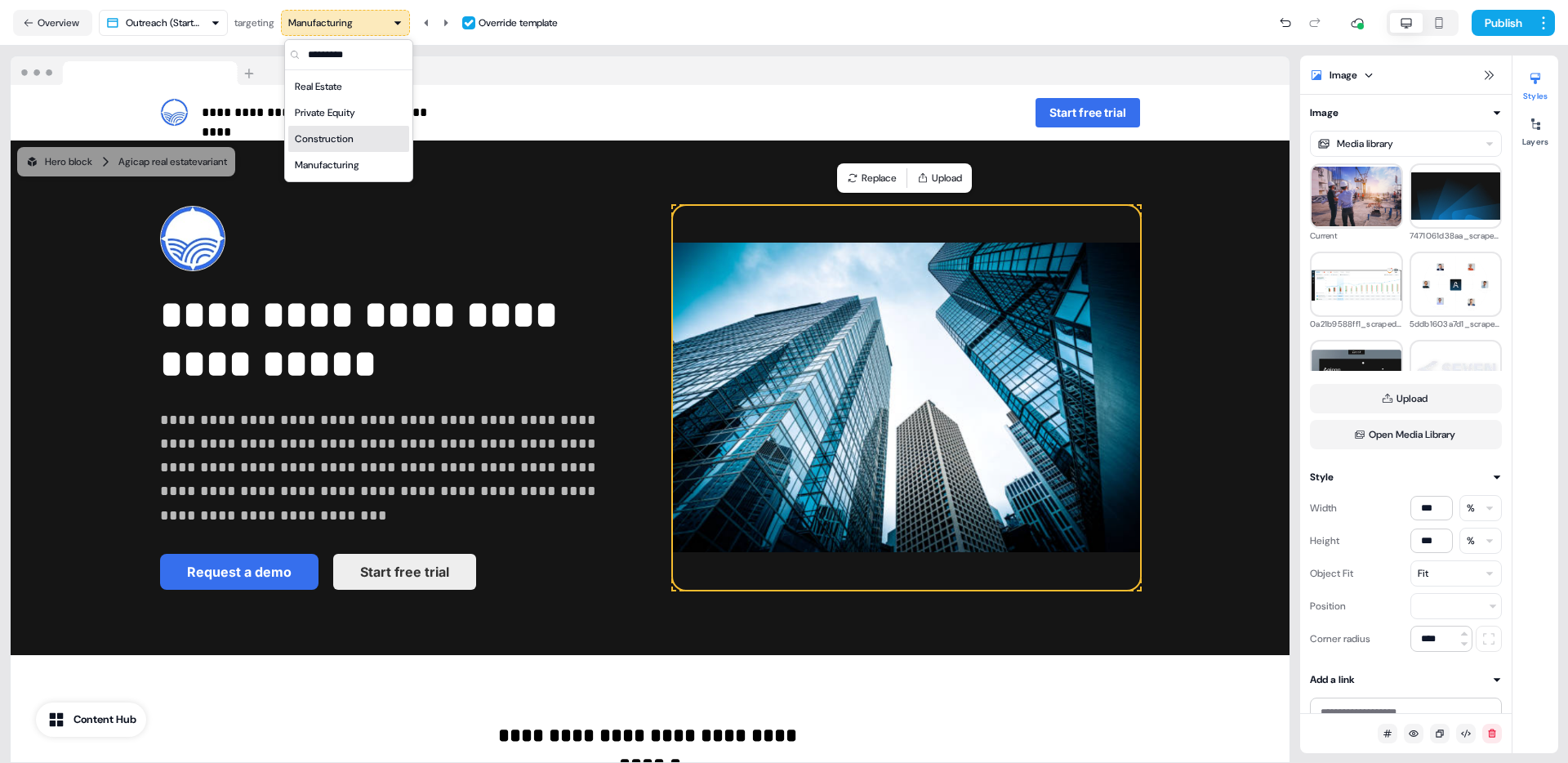
click at [359, 141] on div "Construction" at bounding box center [349, 139] width 108 height 17
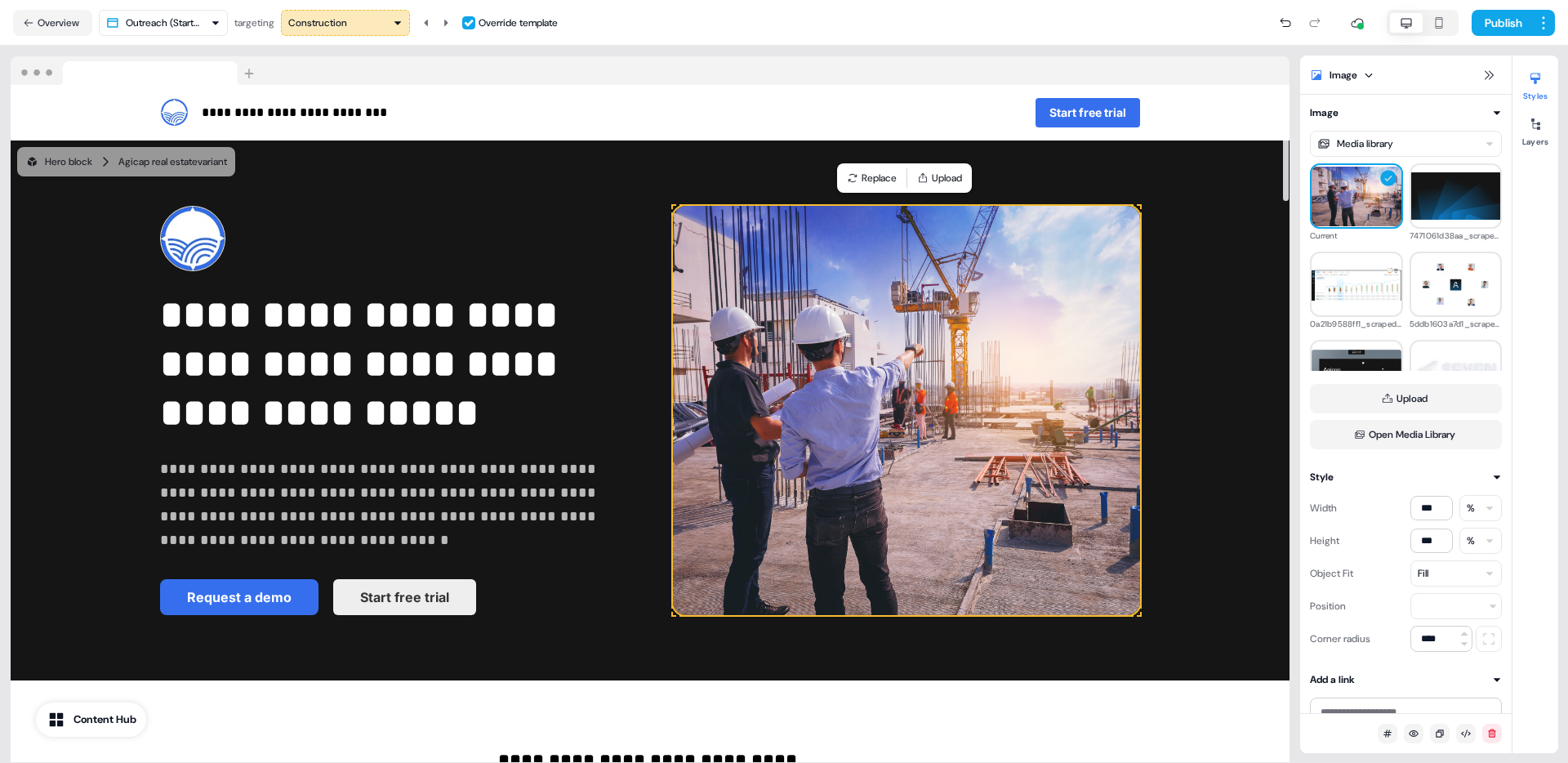
click at [358, 18] on div "Construction" at bounding box center [345, 23] width 114 height 17
click at [356, 107] on div "Private Equity" at bounding box center [324, 112] width 60 height 17
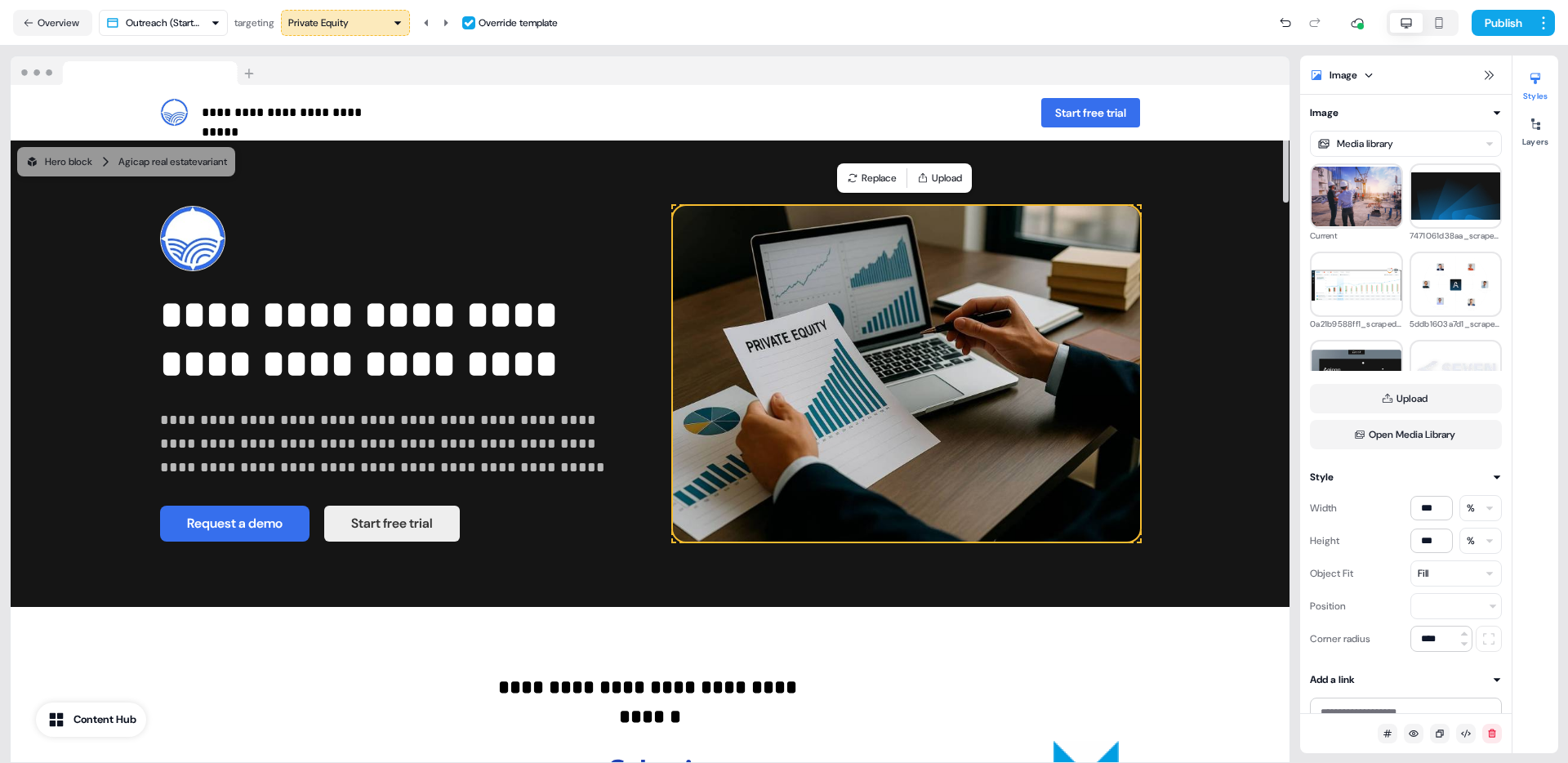
click at [356, 28] on div "Private Equity" at bounding box center [345, 23] width 114 height 17
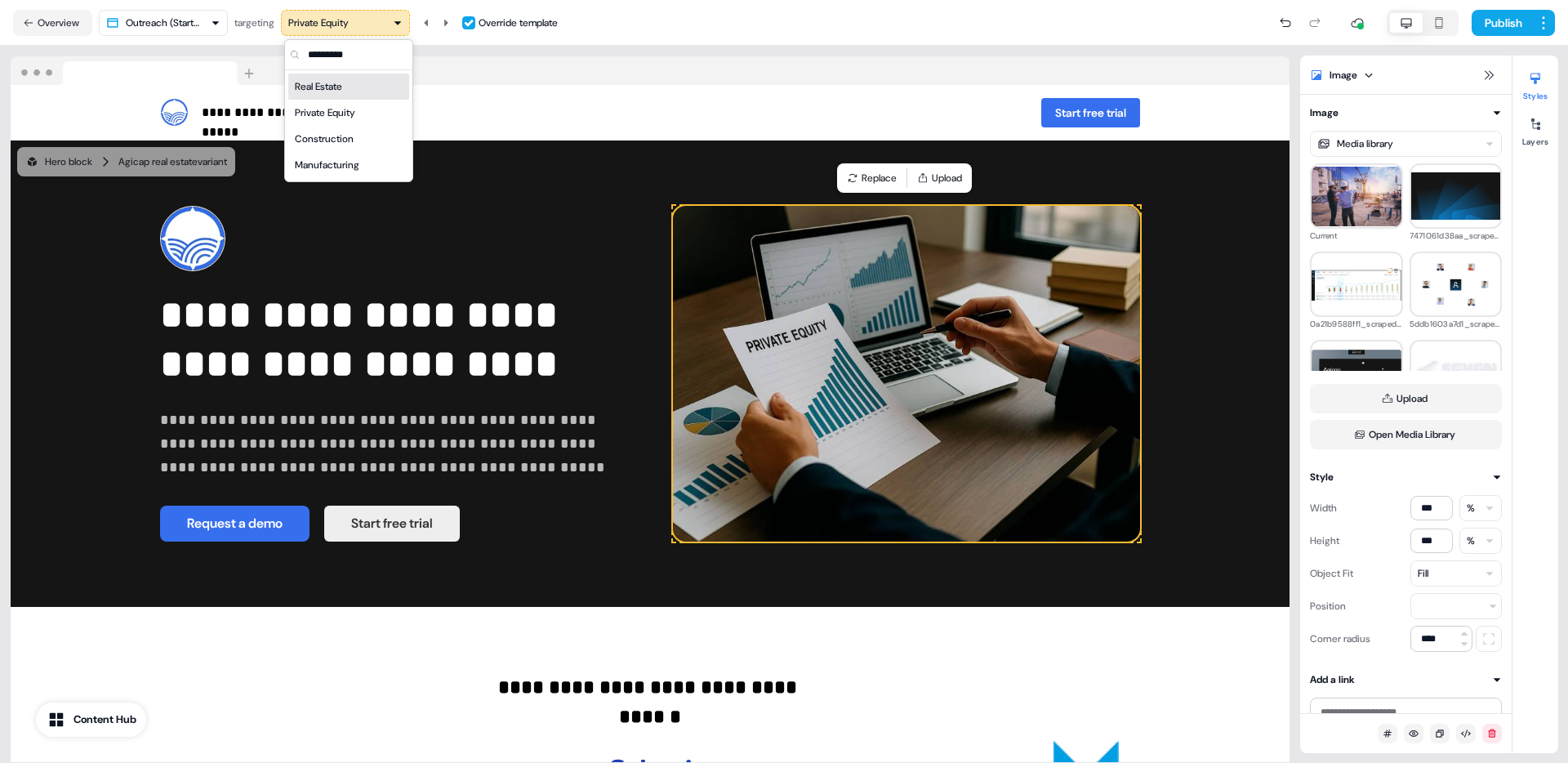
click at [358, 98] on div "Real Estate" at bounding box center [349, 86] width 121 height 26
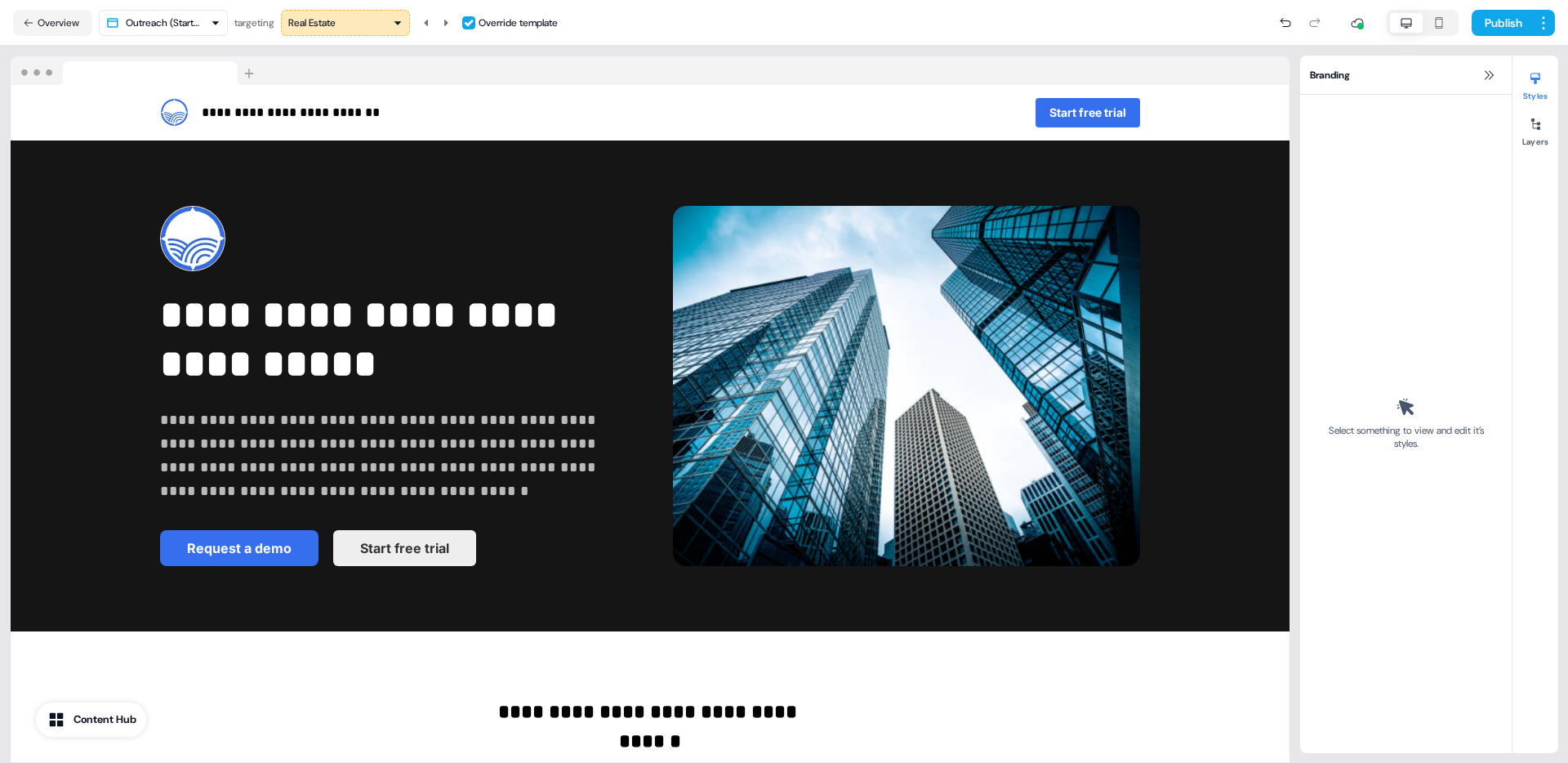
click at [362, 28] on div "Real Estate" at bounding box center [345, 23] width 114 height 17
click at [348, 171] on div "Manufacturing" at bounding box center [327, 165] width 64 height 17
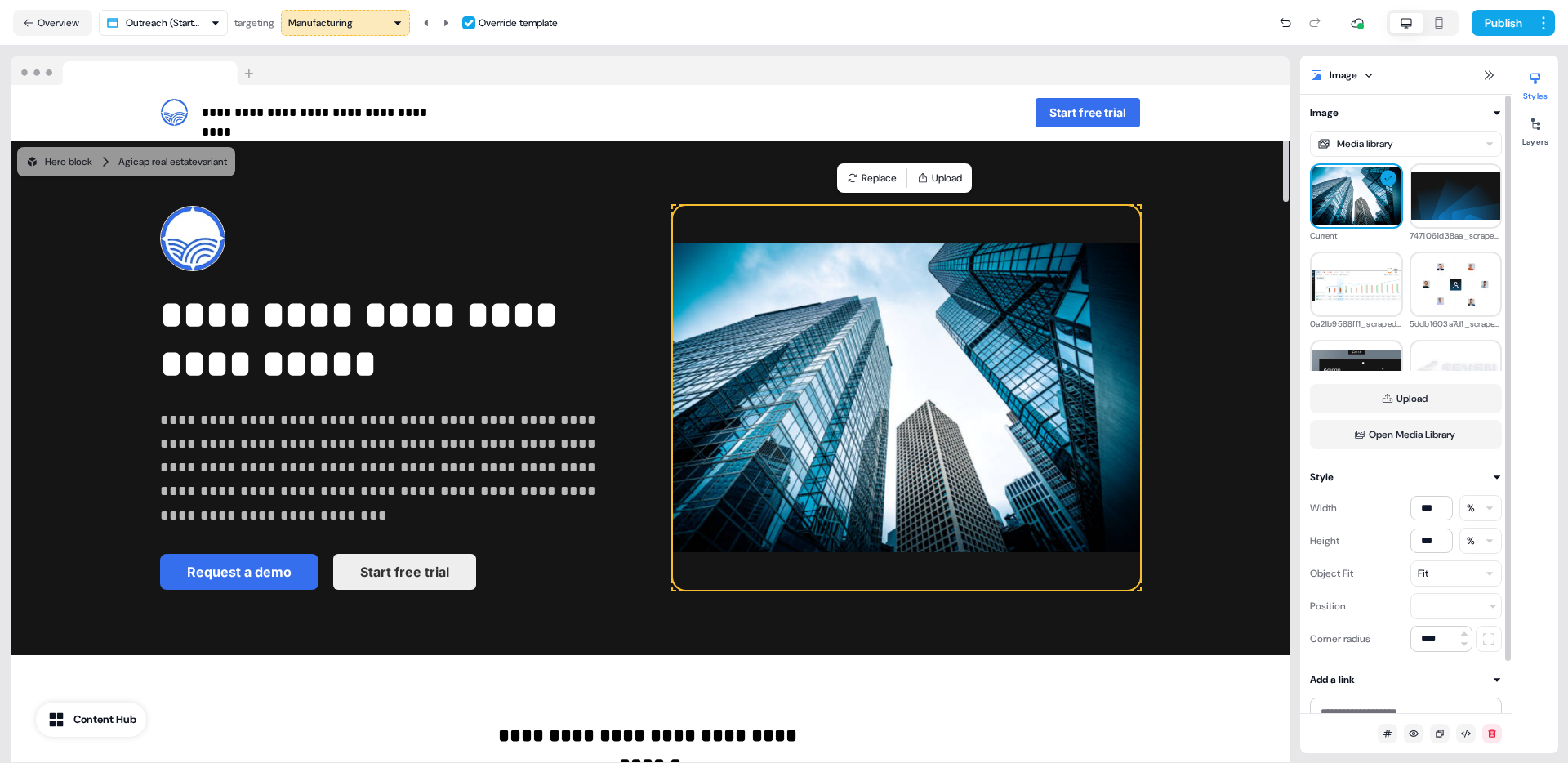
click at [1439, 569] on div "Fit" at bounding box center [1456, 574] width 92 height 26
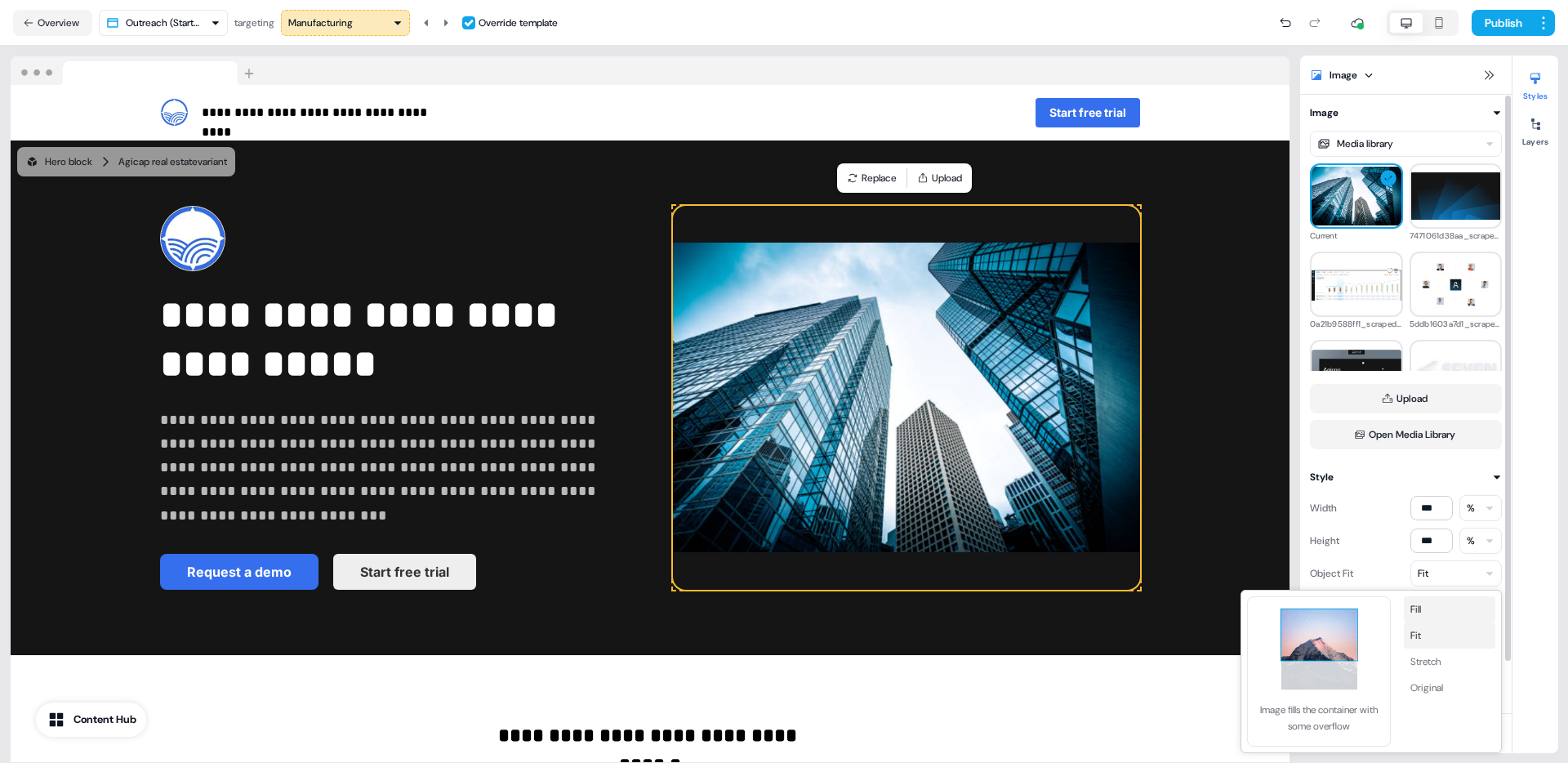
click at [1430, 613] on button "Fill" at bounding box center [1449, 610] width 92 height 26
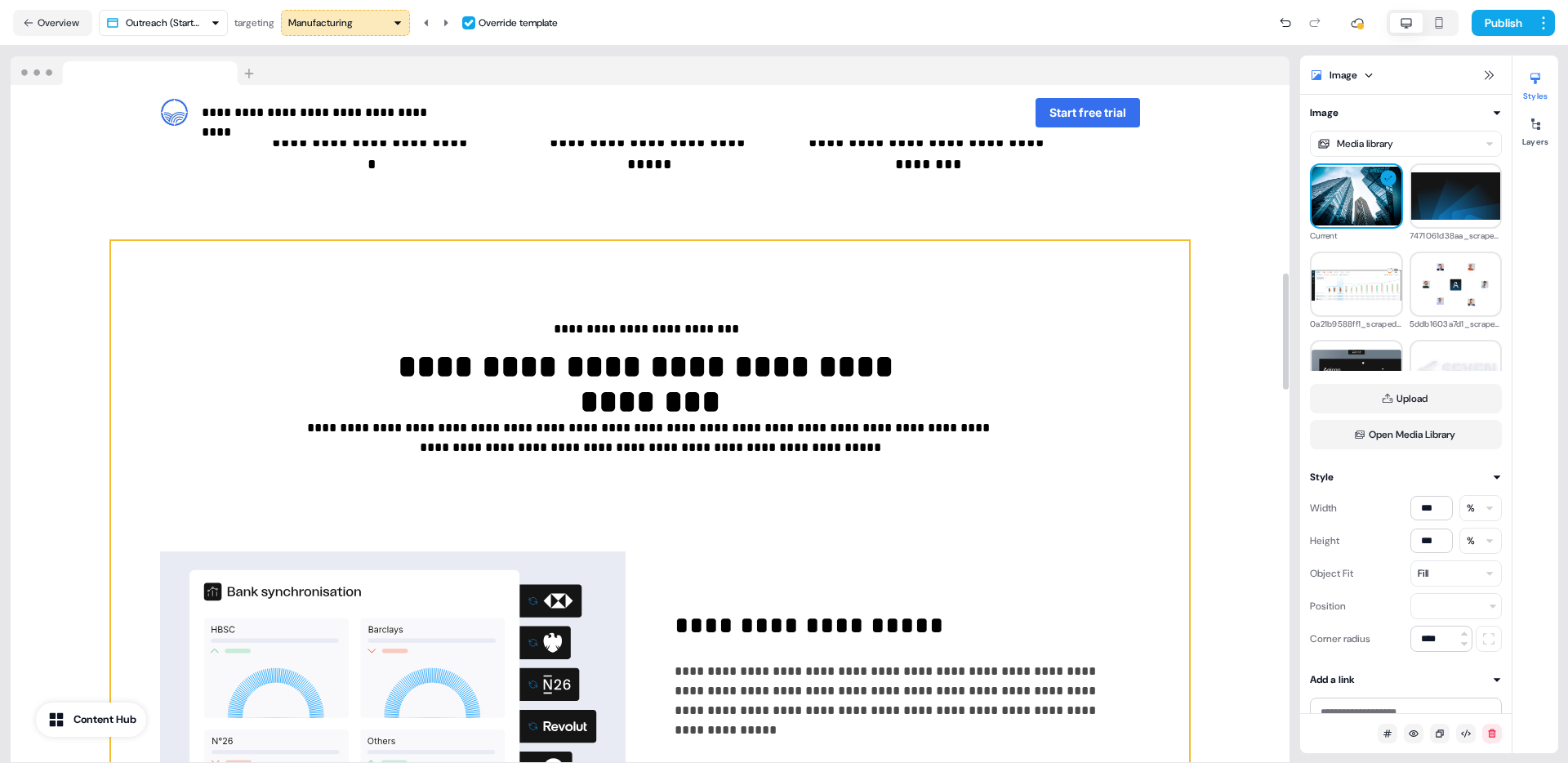
scroll to position [1327, 0]
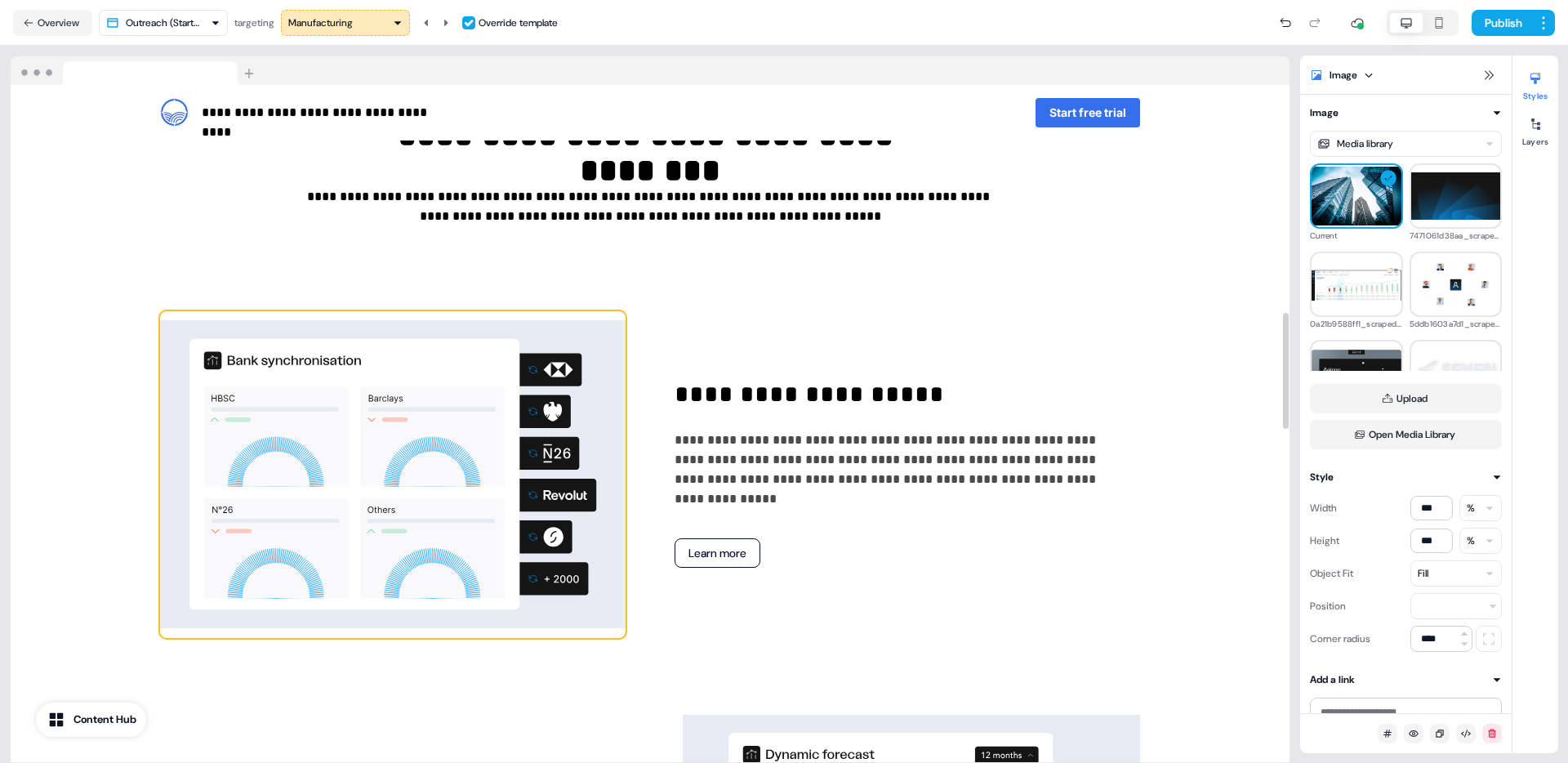
click at [422, 359] on img at bounding box center [393, 474] width 465 height 327
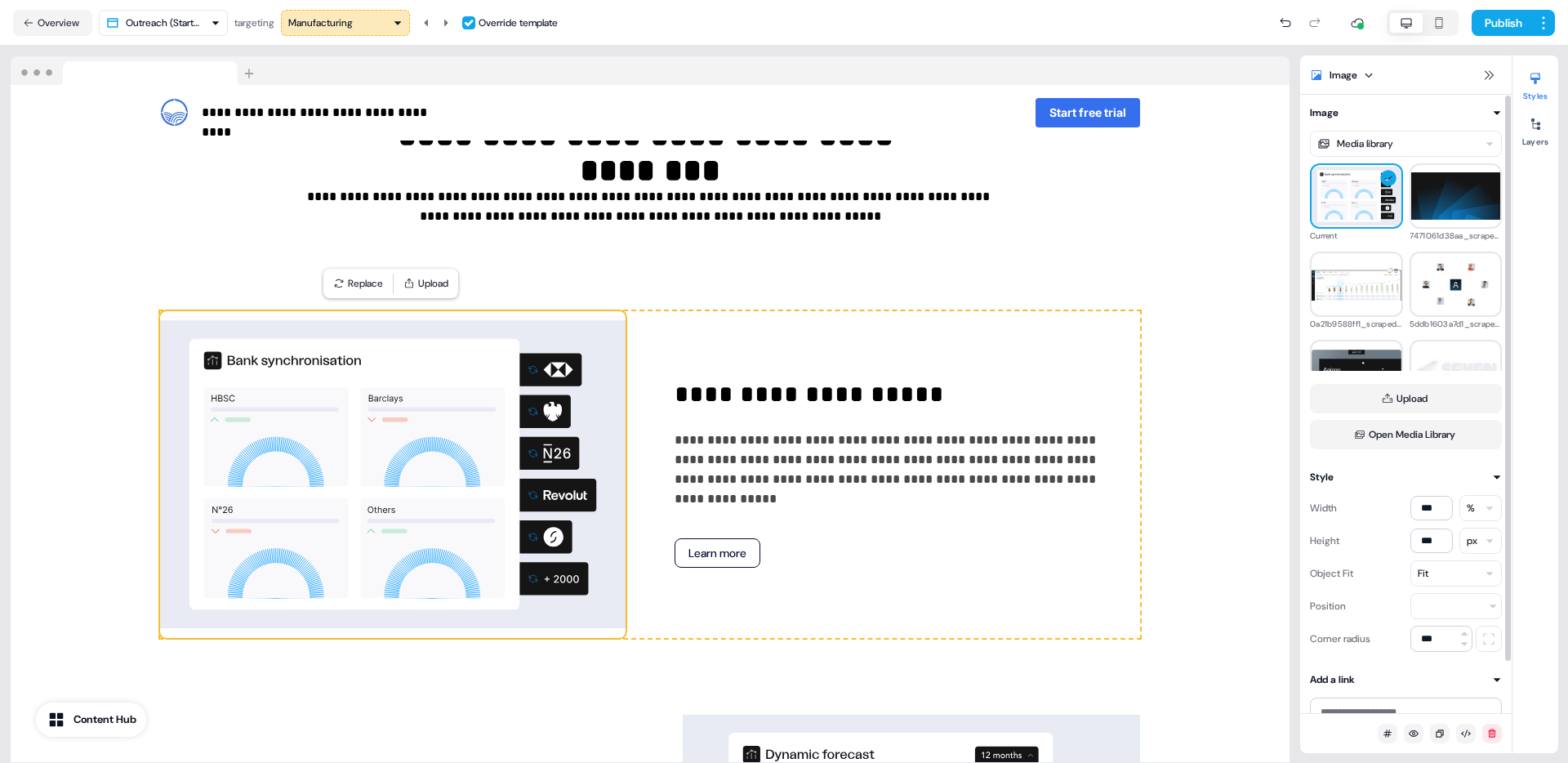
click at [1442, 582] on div "Fit" at bounding box center [1456, 574] width 92 height 26
click at [1440, 615] on button "Fill" at bounding box center [1449, 610] width 92 height 26
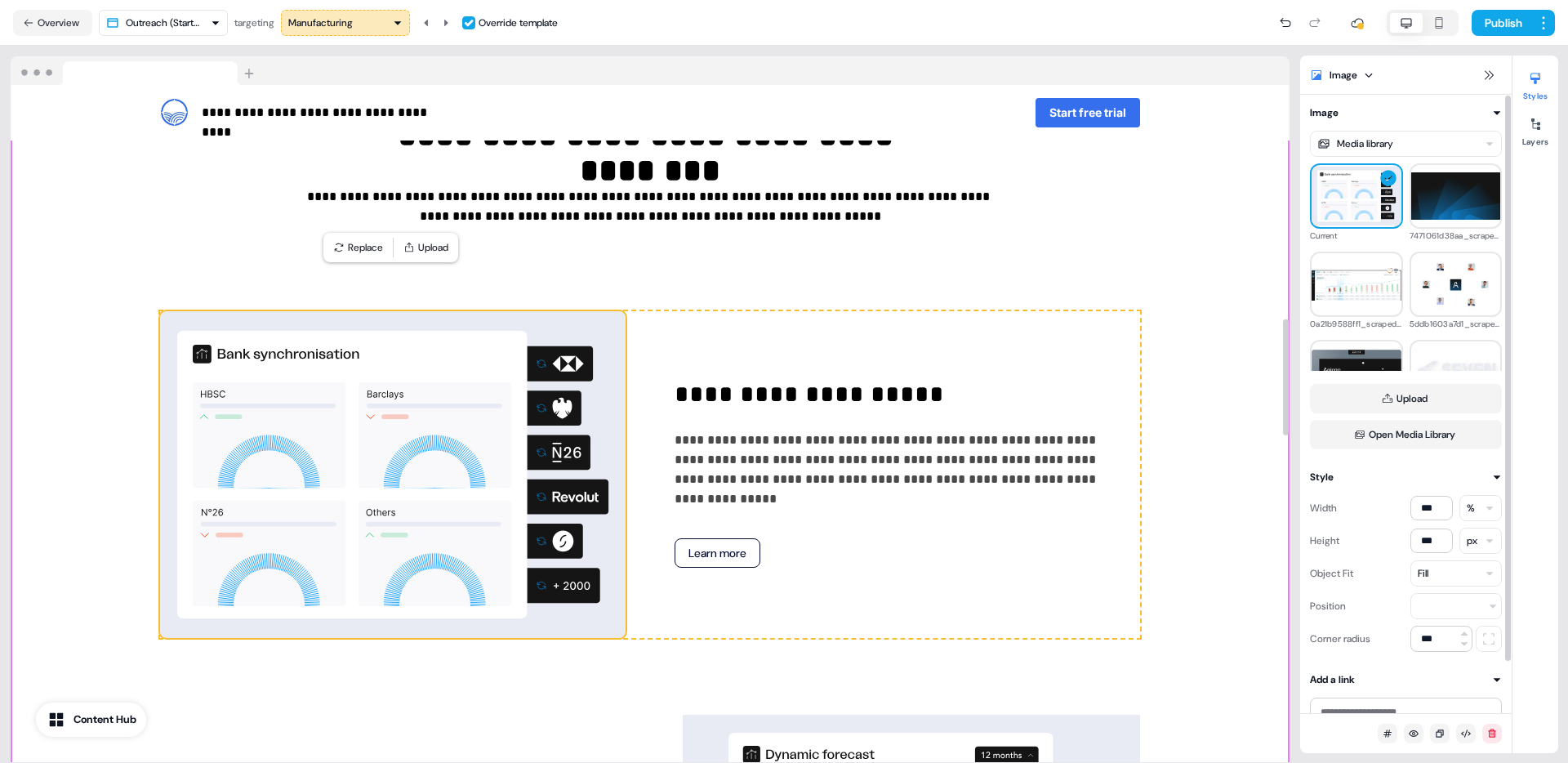
scroll to position [1600, 0]
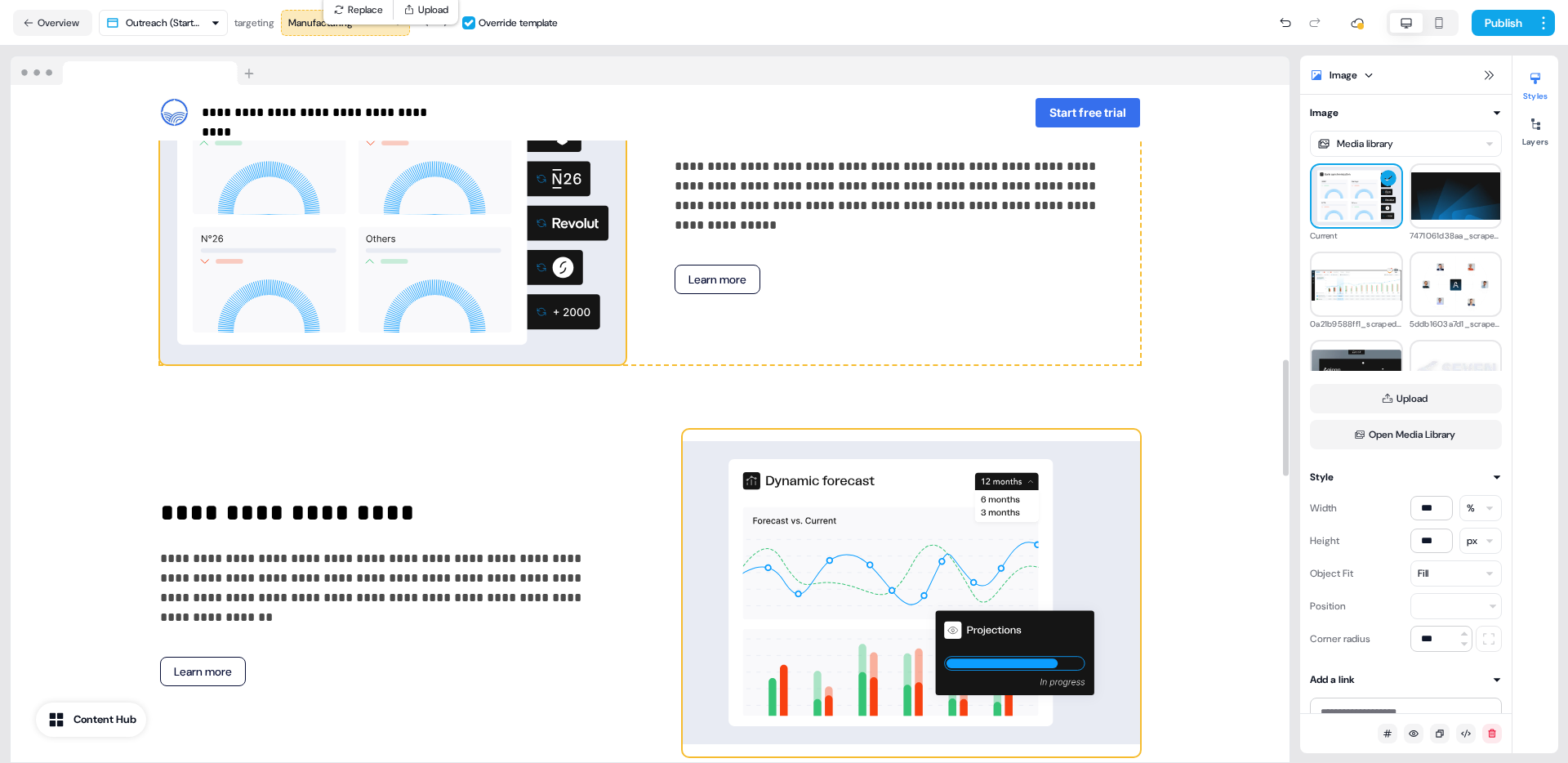
click at [951, 575] on img at bounding box center [911, 593] width 458 height 327
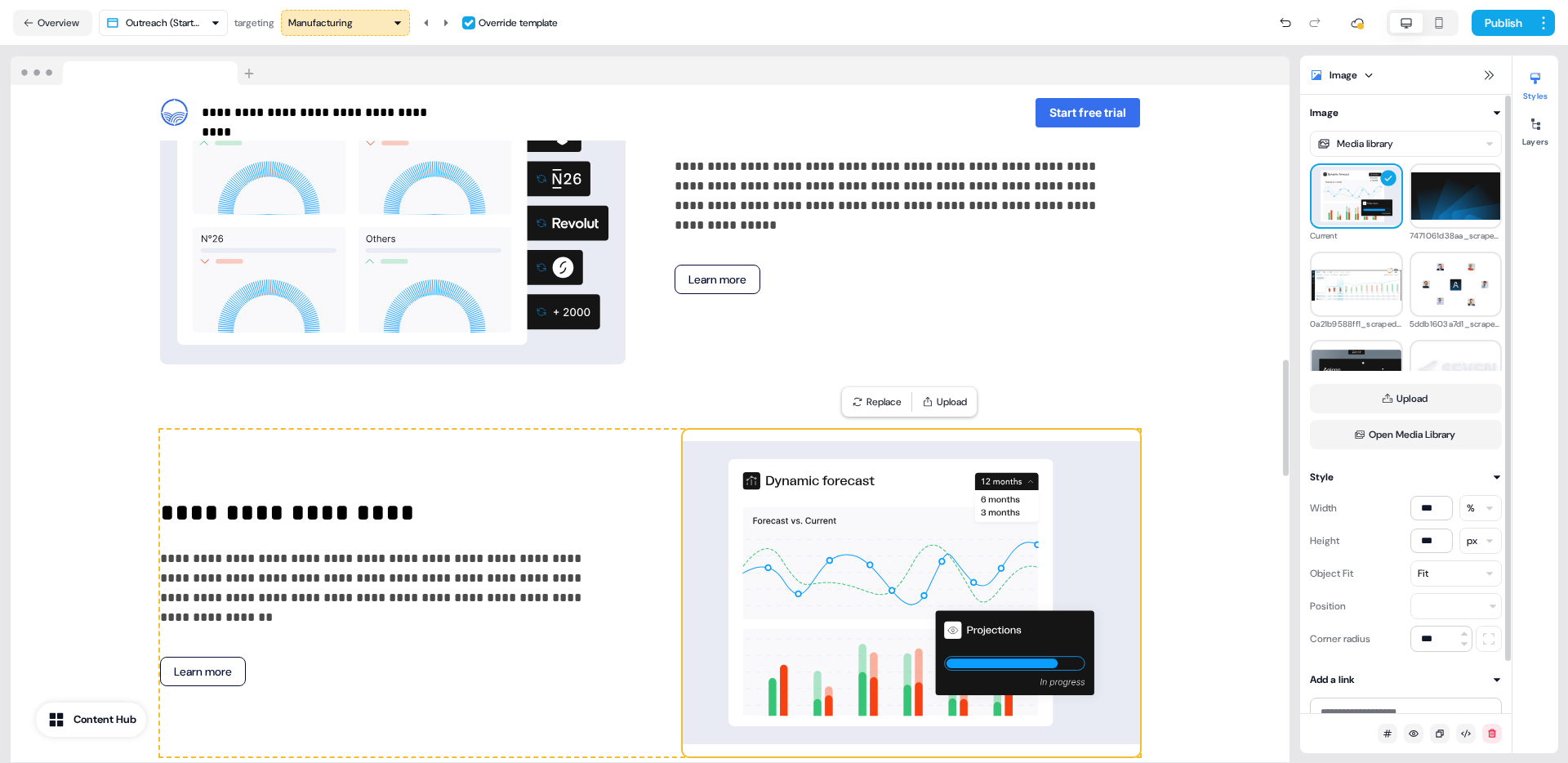
click at [1448, 570] on div "Fit" at bounding box center [1456, 574] width 92 height 26
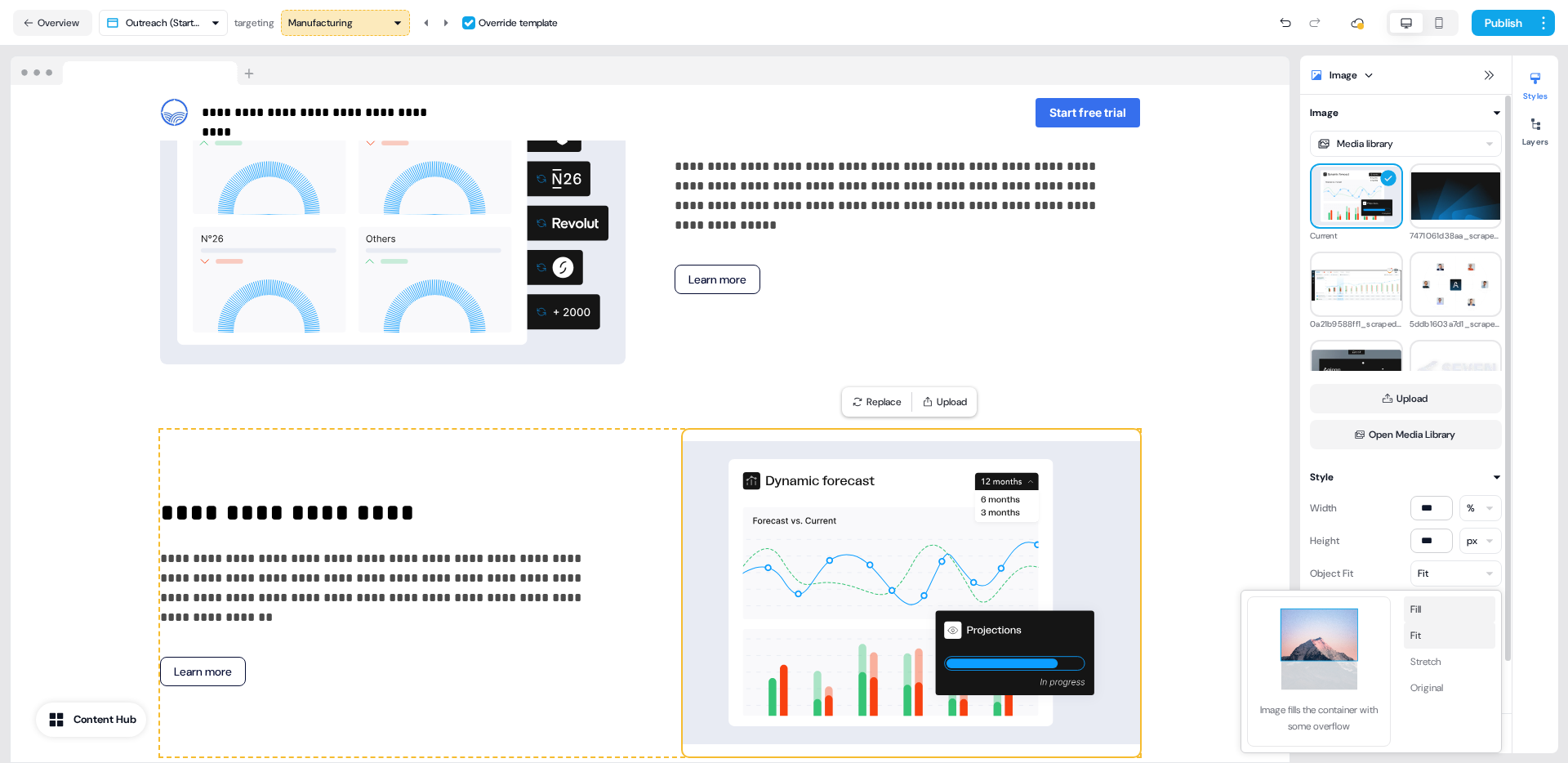
click at [1444, 602] on button "Fill" at bounding box center [1449, 610] width 92 height 26
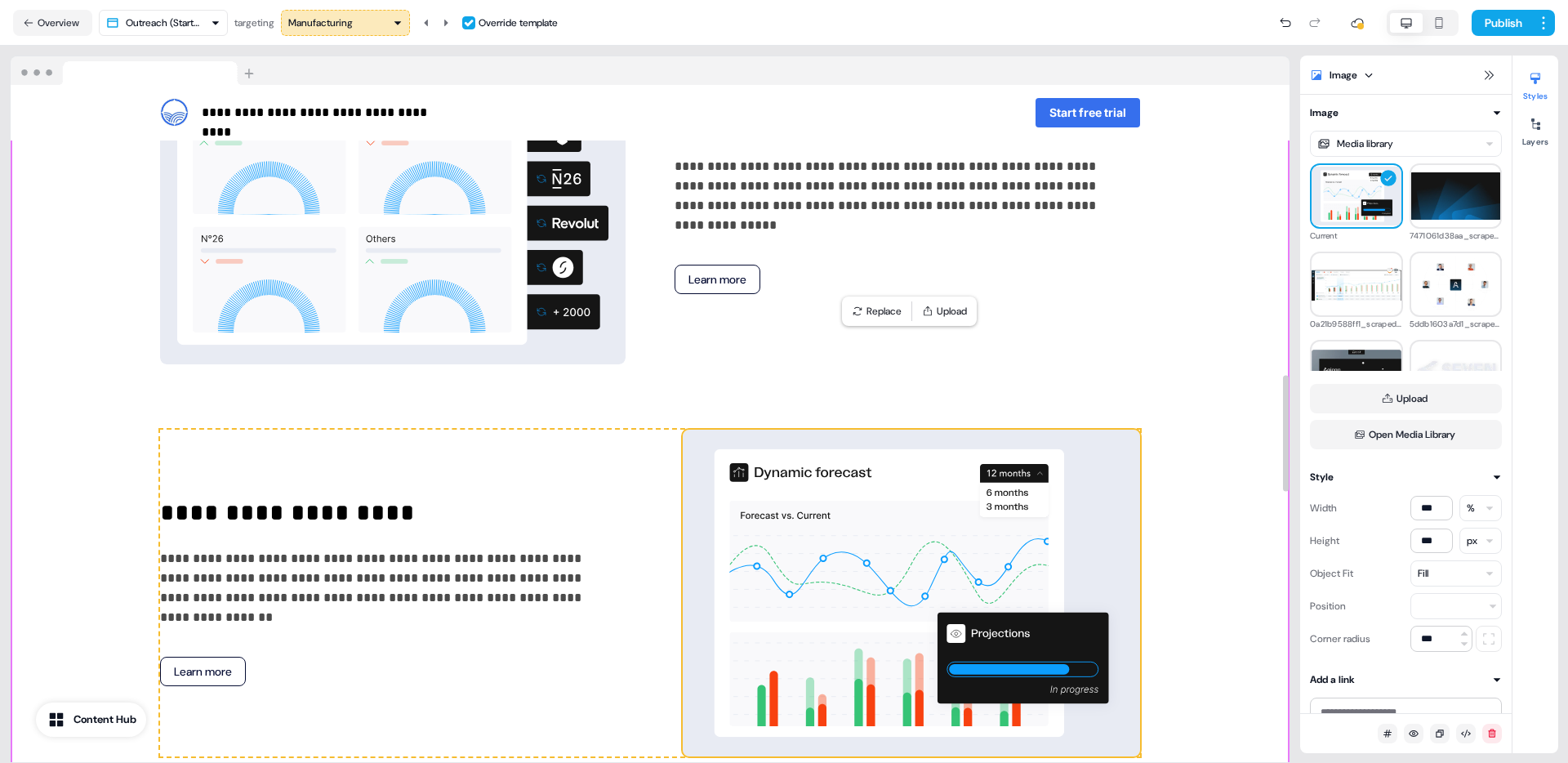
scroll to position [1953, 0]
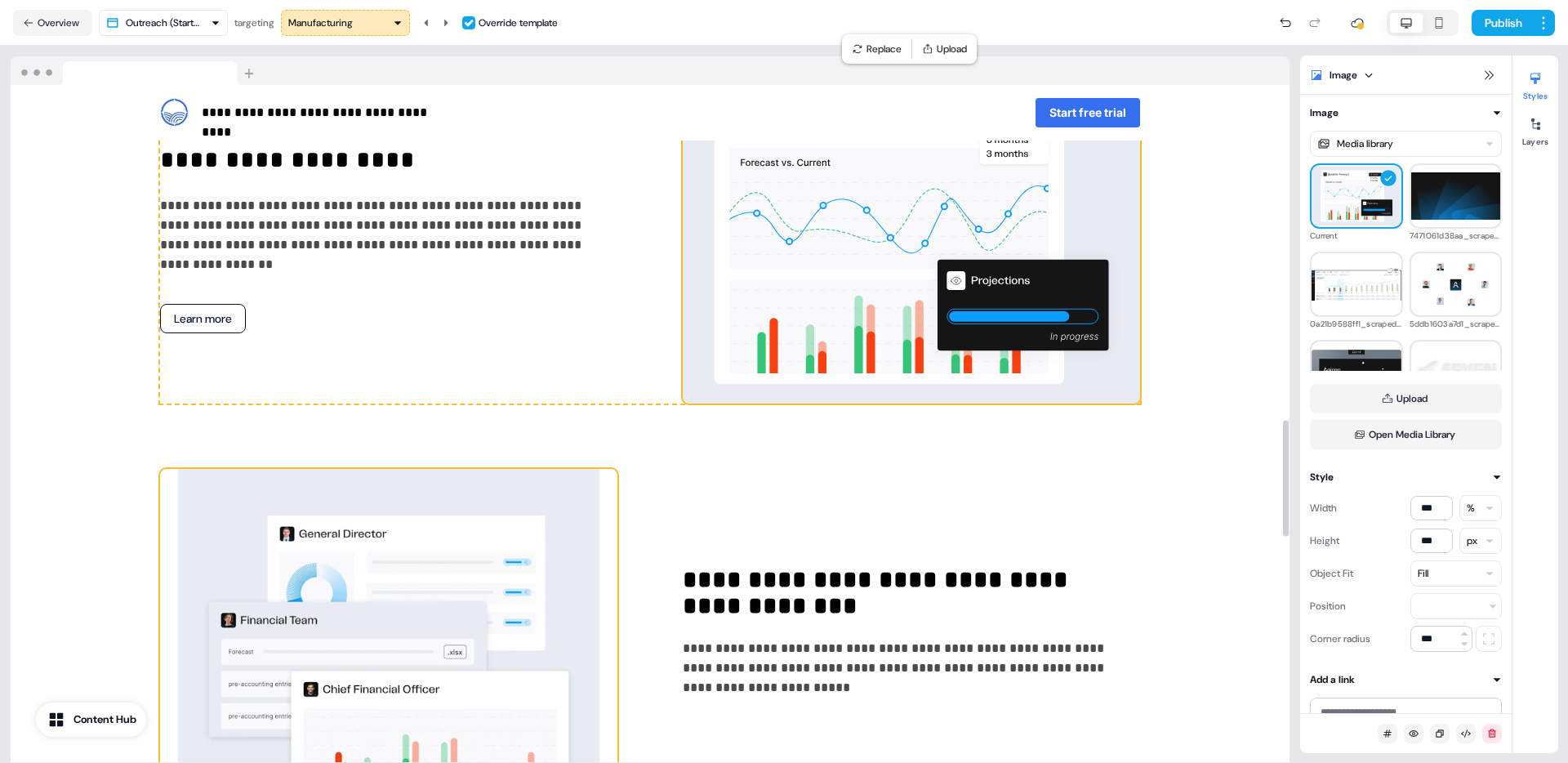
click at [486, 524] on img at bounding box center [389, 632] width 458 height 327
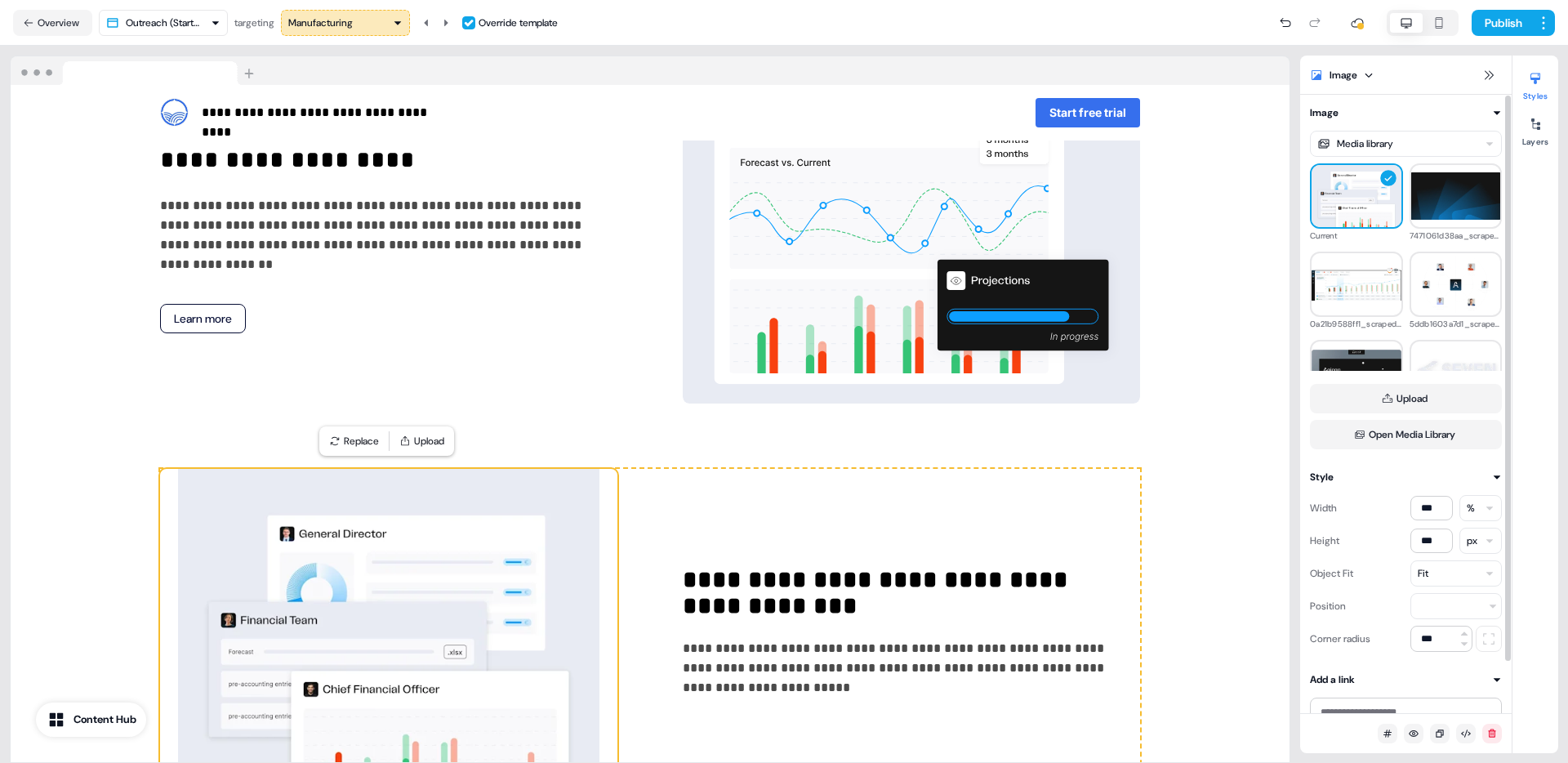
click at [1434, 568] on div "Fit" at bounding box center [1456, 574] width 92 height 26
click at [1438, 610] on button "Fill" at bounding box center [1449, 610] width 92 height 26
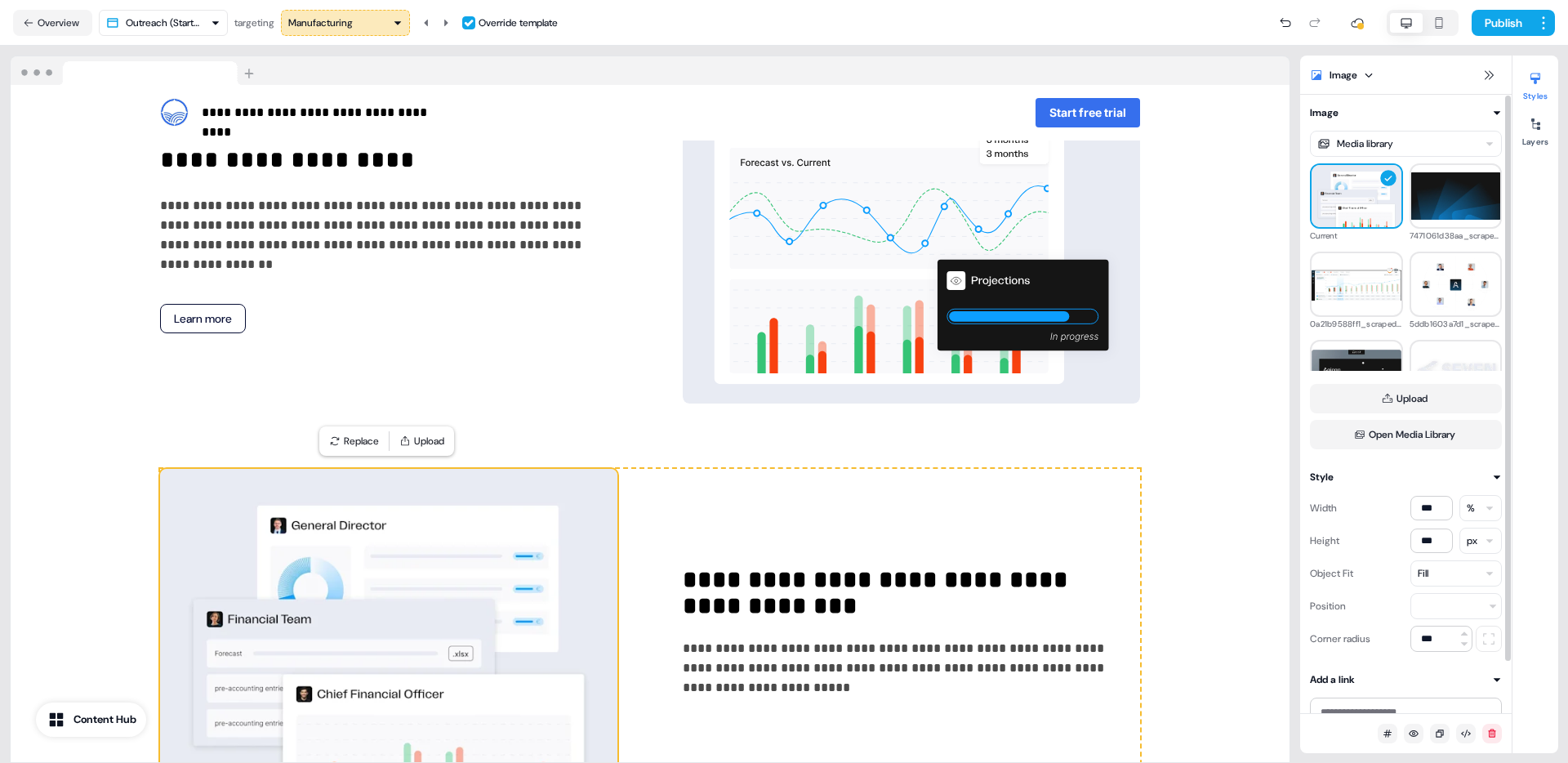
click at [1301, 629] on div "Style Width *** % Height *** px Object Fit Fill Position Corner radius ***" at bounding box center [1406, 561] width 212 height 183
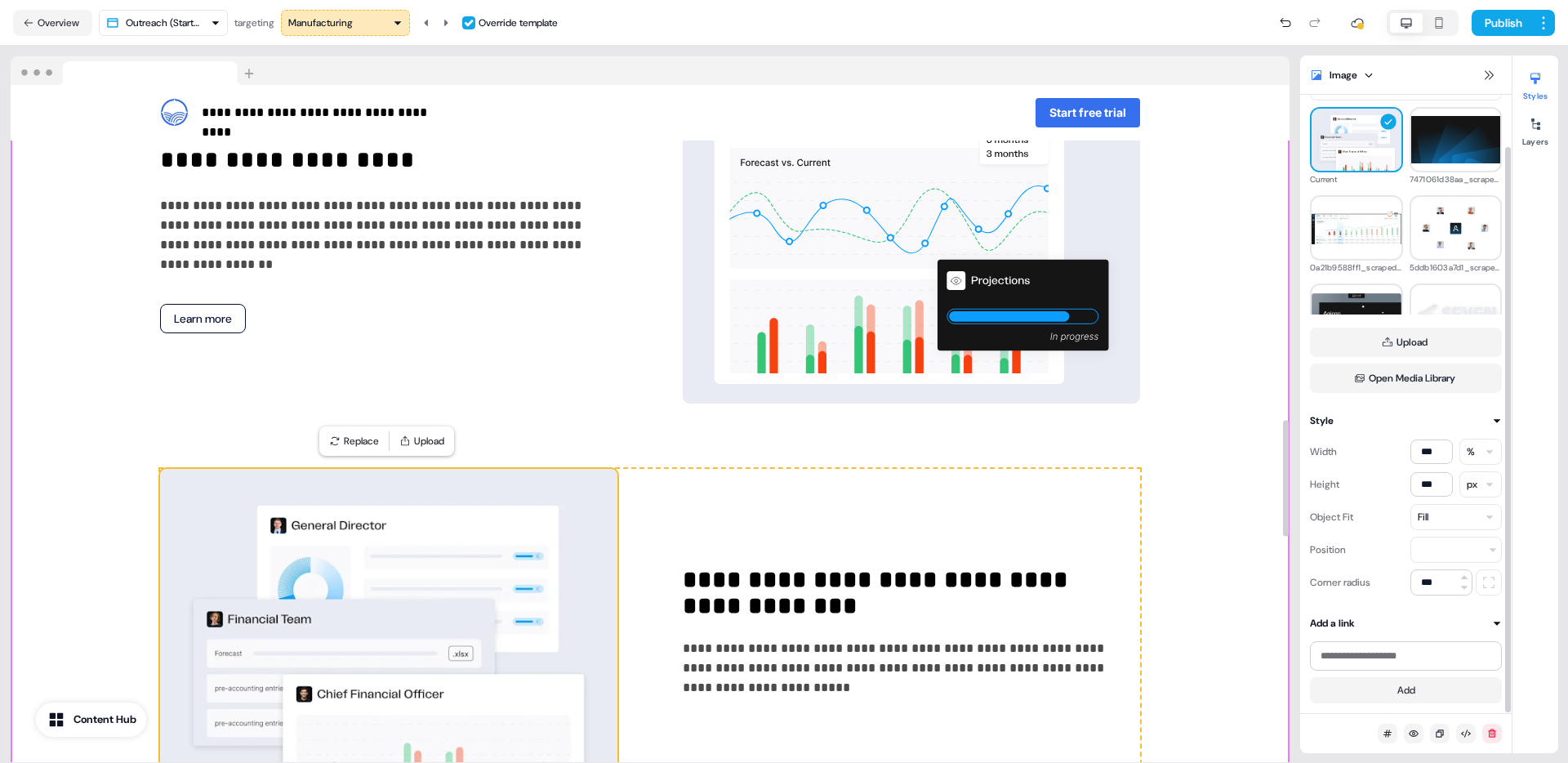
click at [1204, 613] on div "**********" at bounding box center [649, 129] width 1279 height 1491
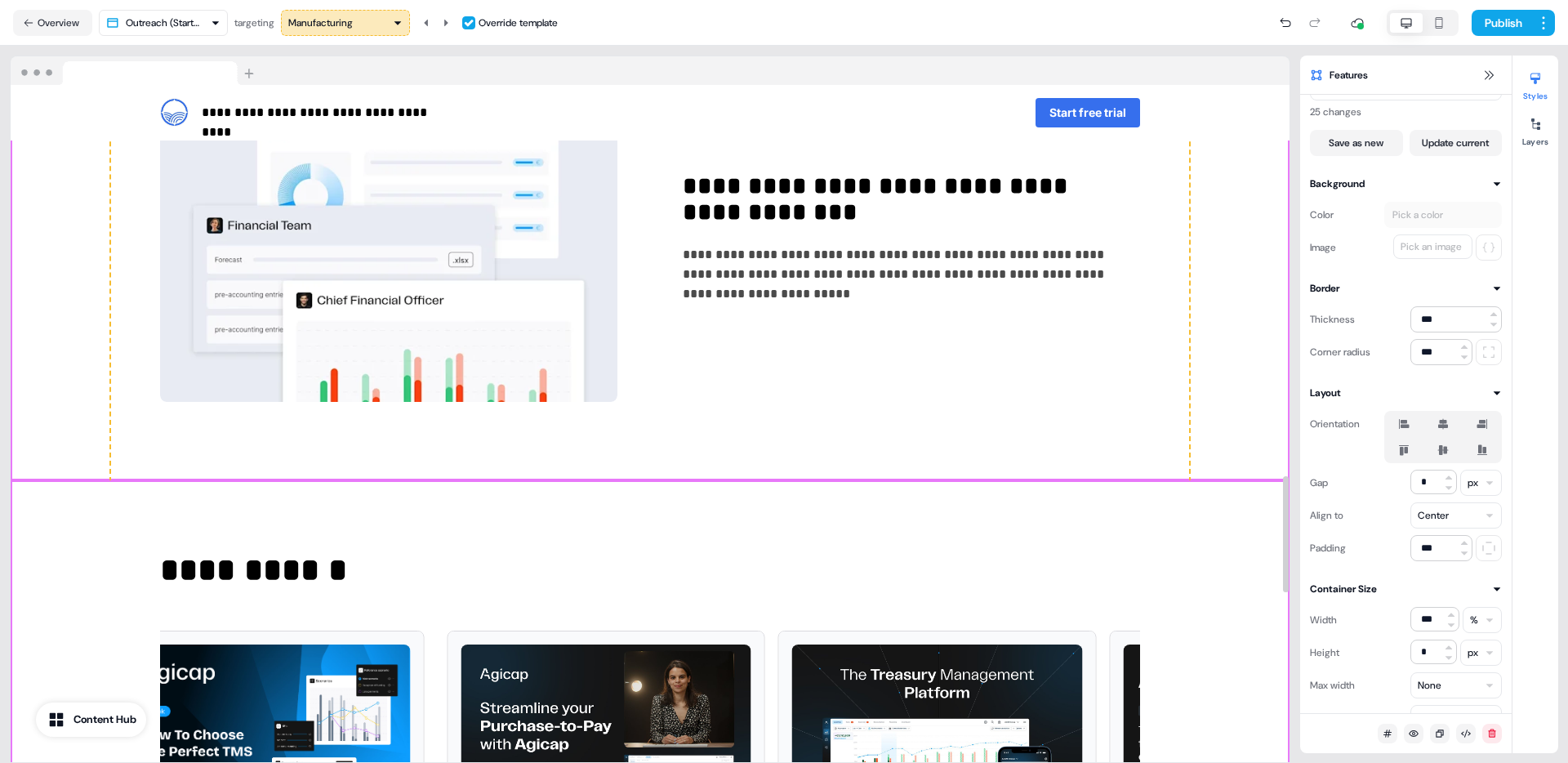
scroll to position [2280, 0]
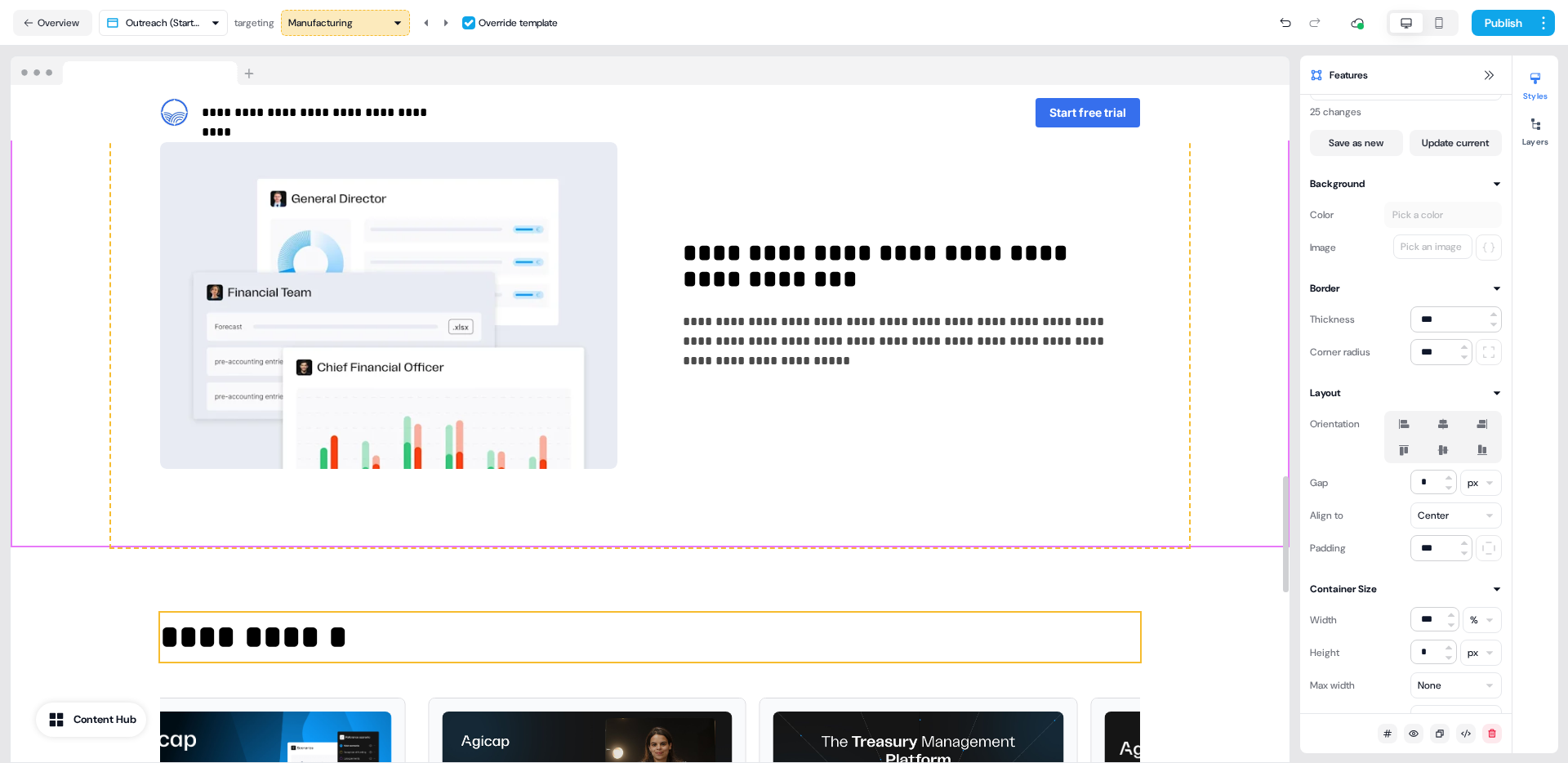
click at [285, 622] on p "**********" at bounding box center [650, 637] width 980 height 49
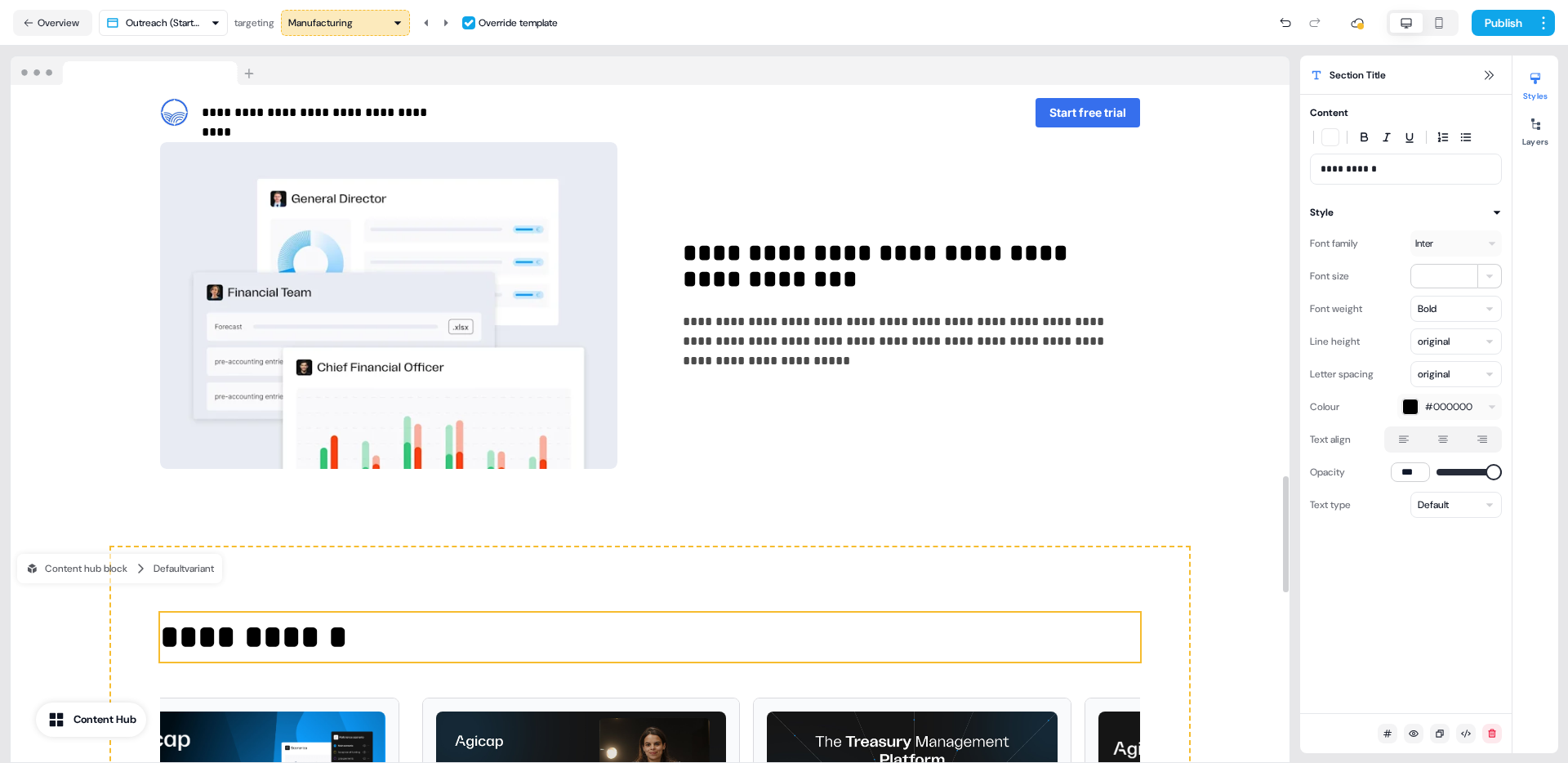
scroll to position [0, 0]
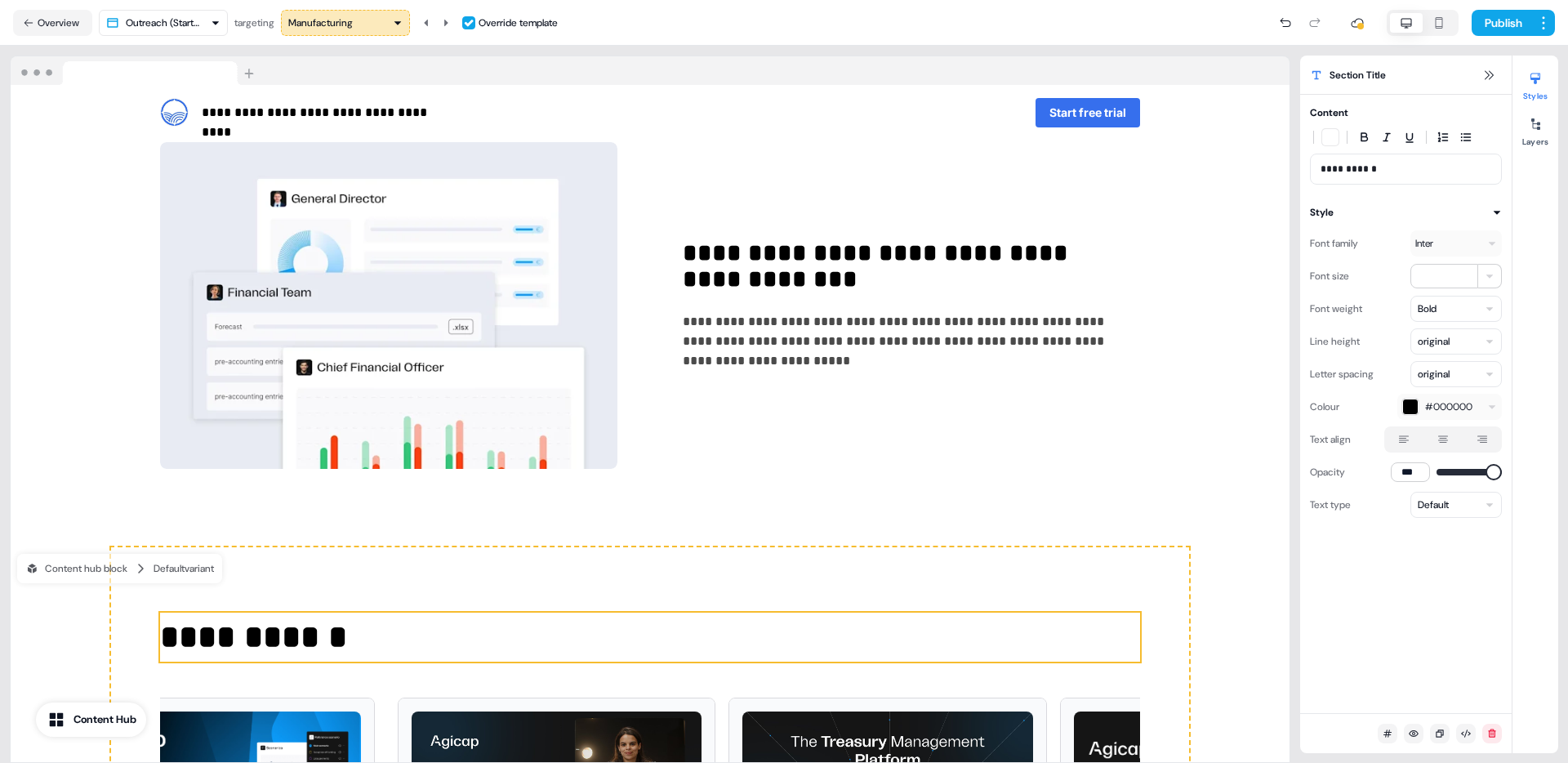
click at [1443, 446] on icon at bounding box center [1442, 439] width 19 height 13
click at [1443, 446] on button "button" at bounding box center [1442, 439] width 13 height 13
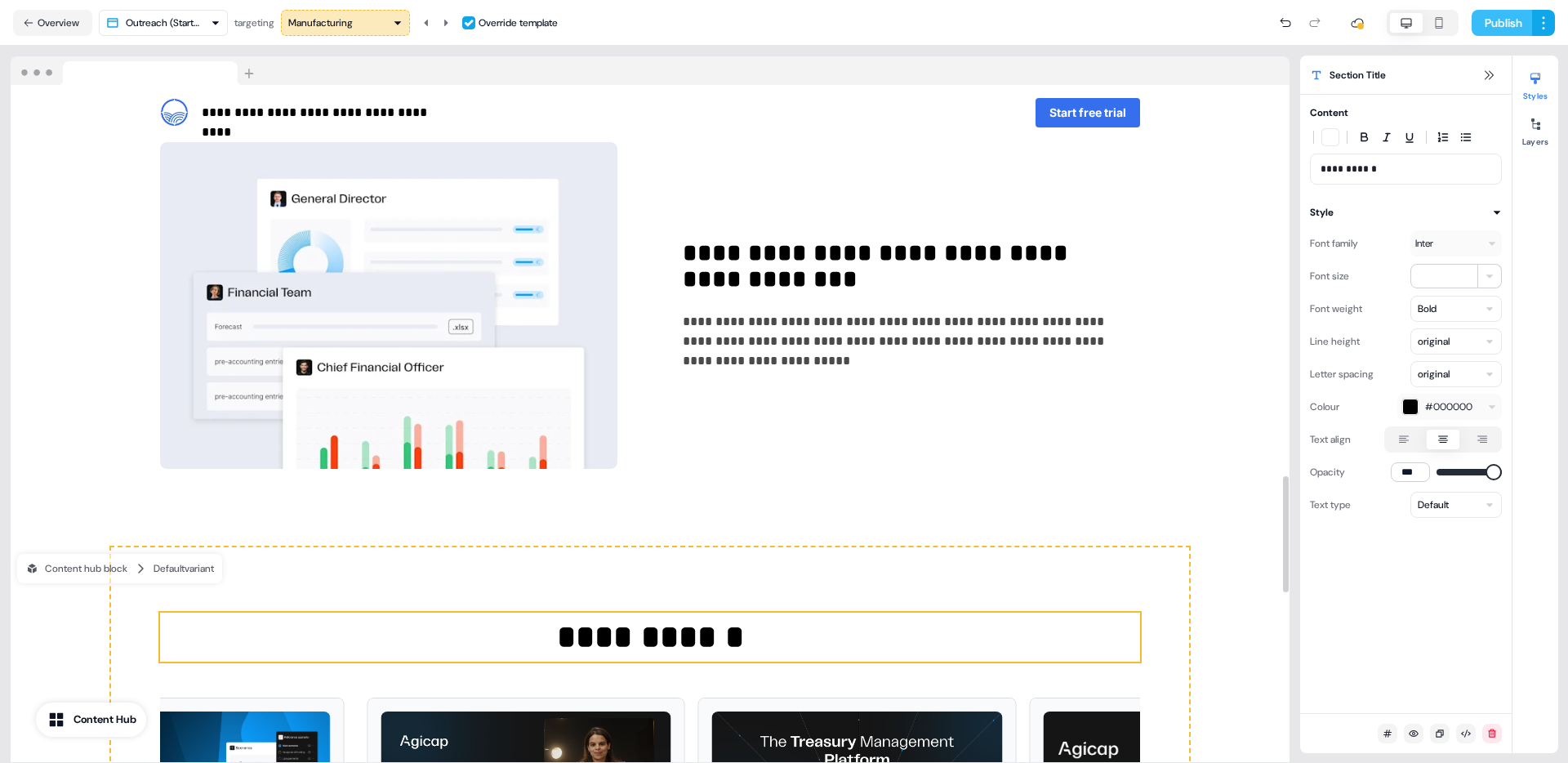
click at [1504, 24] on button "Publish" at bounding box center [1501, 23] width 60 height 26
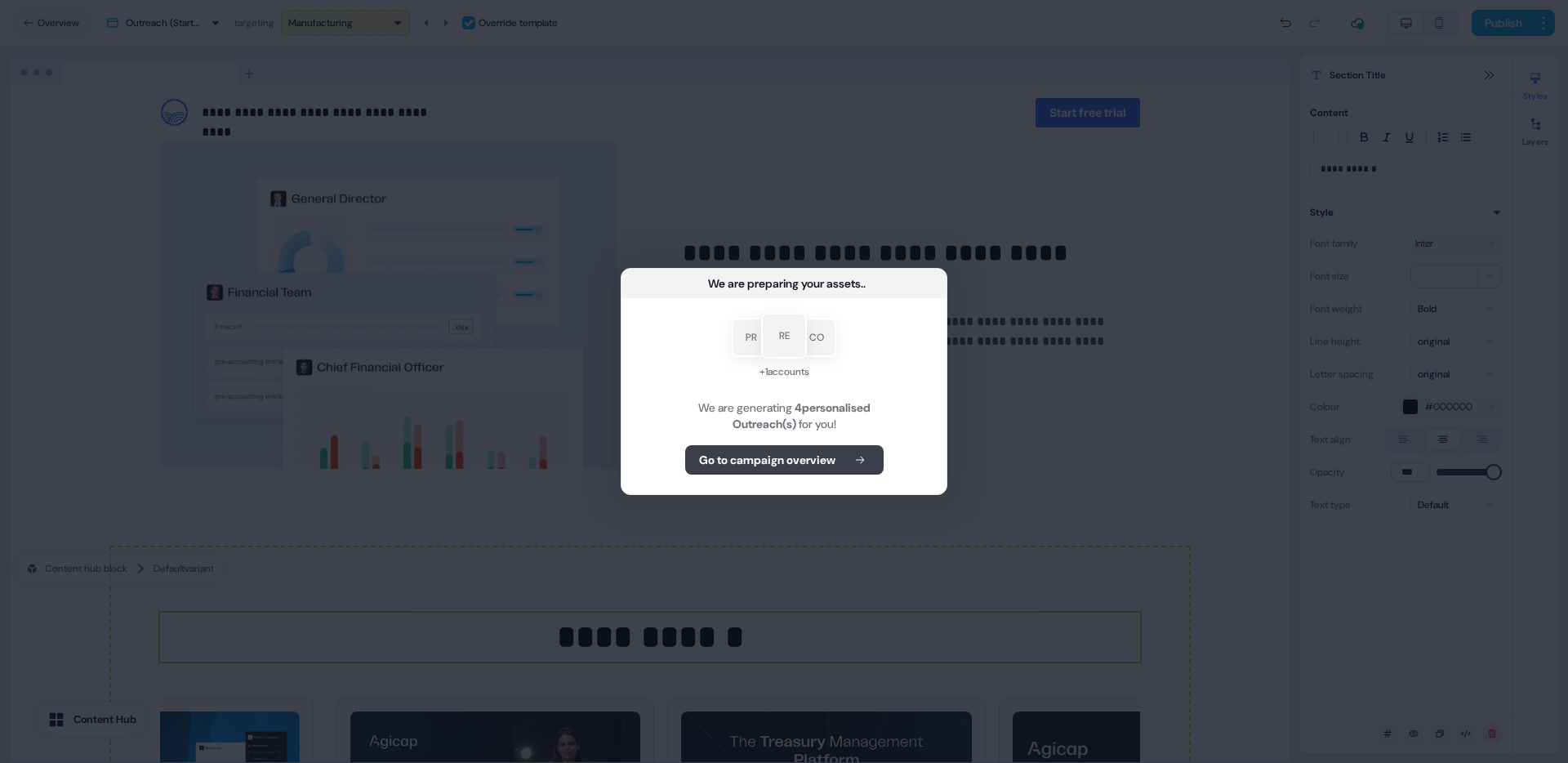
click at [798, 467] on b "Go to campaign overview" at bounding box center [767, 460] width 136 height 17
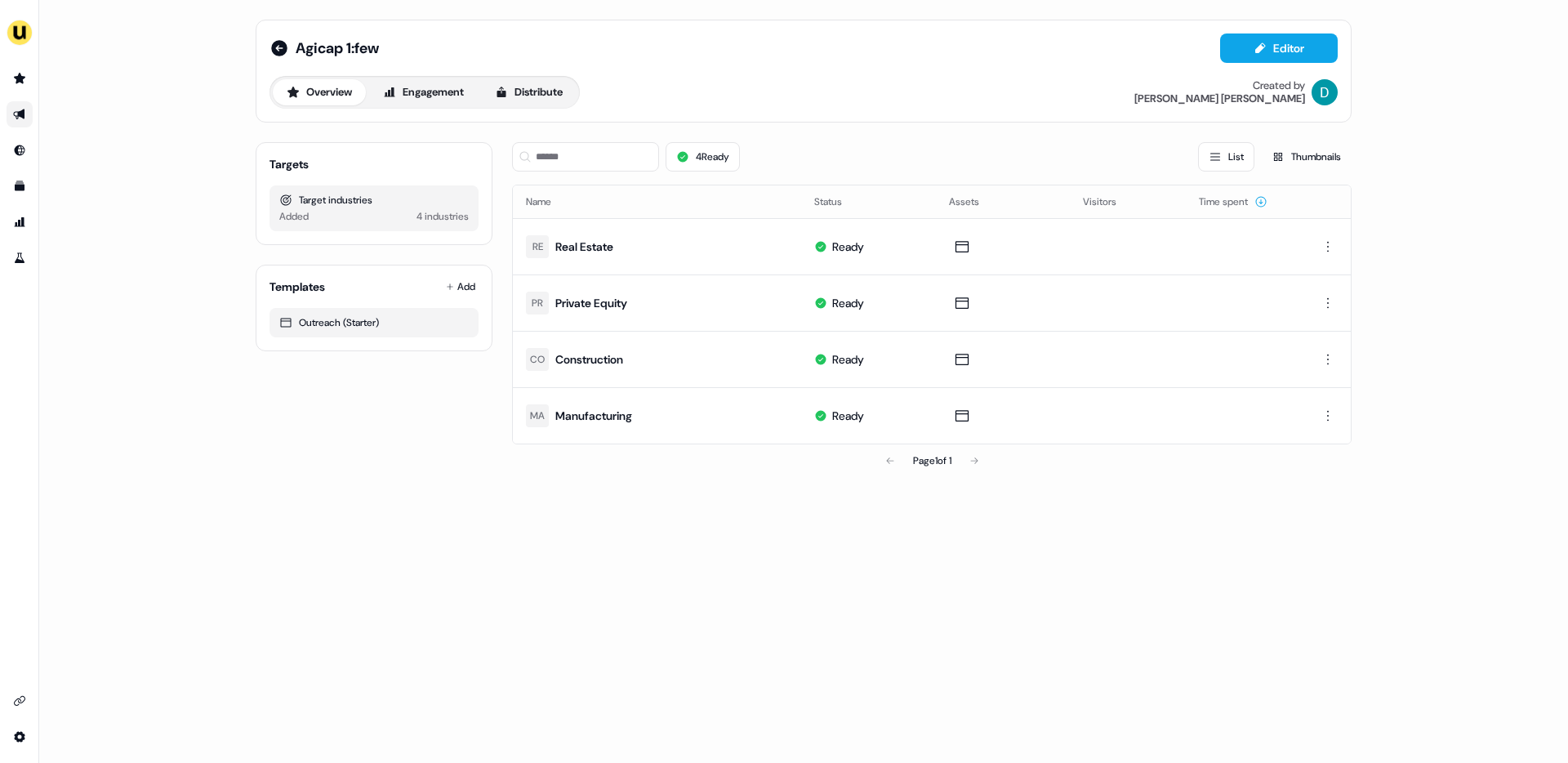
click at [20, 117] on icon "Go to outbound experience" at bounding box center [18, 115] width 11 height 10
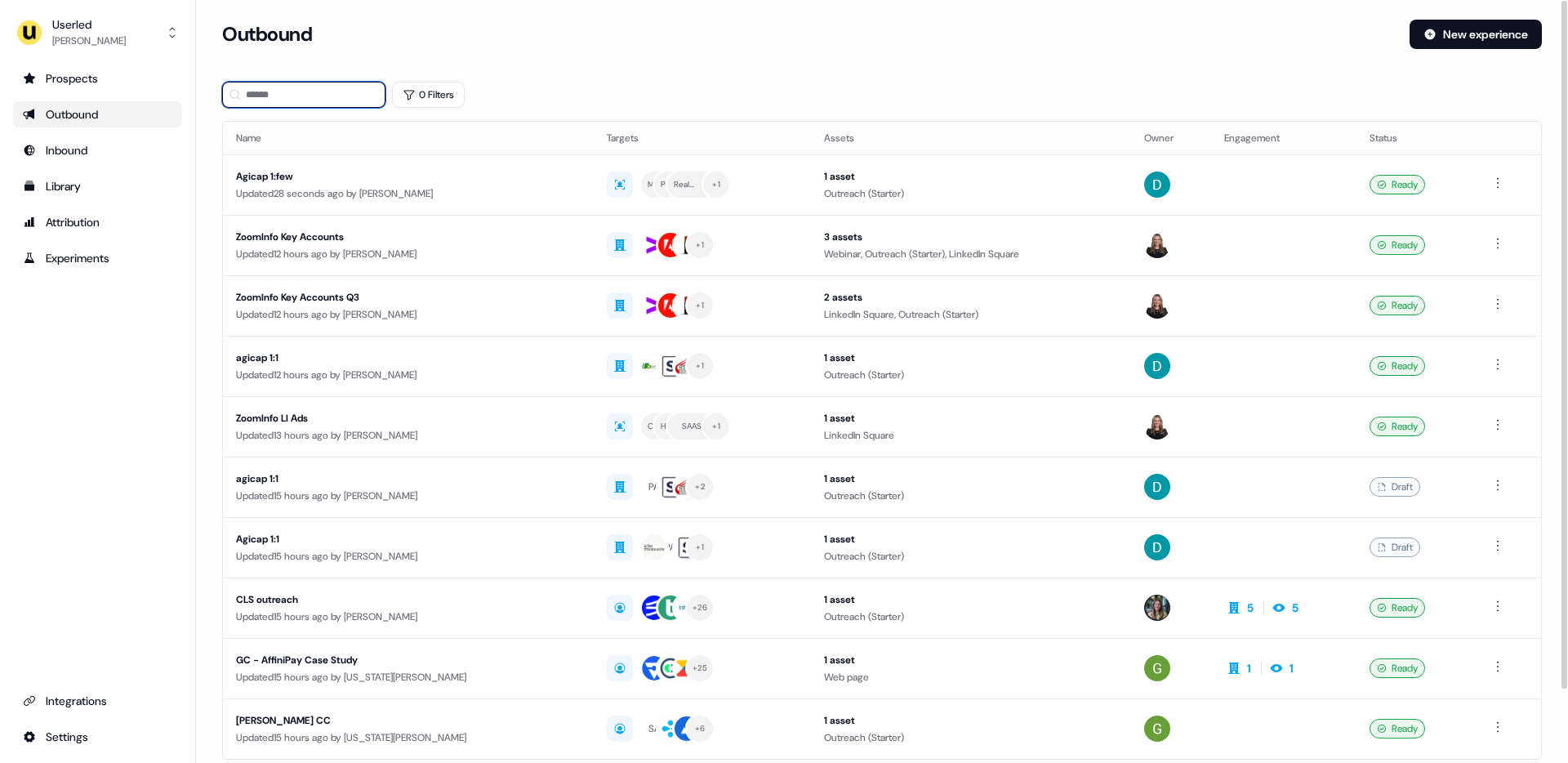
click at [278, 99] on input at bounding box center [303, 95] width 163 height 26
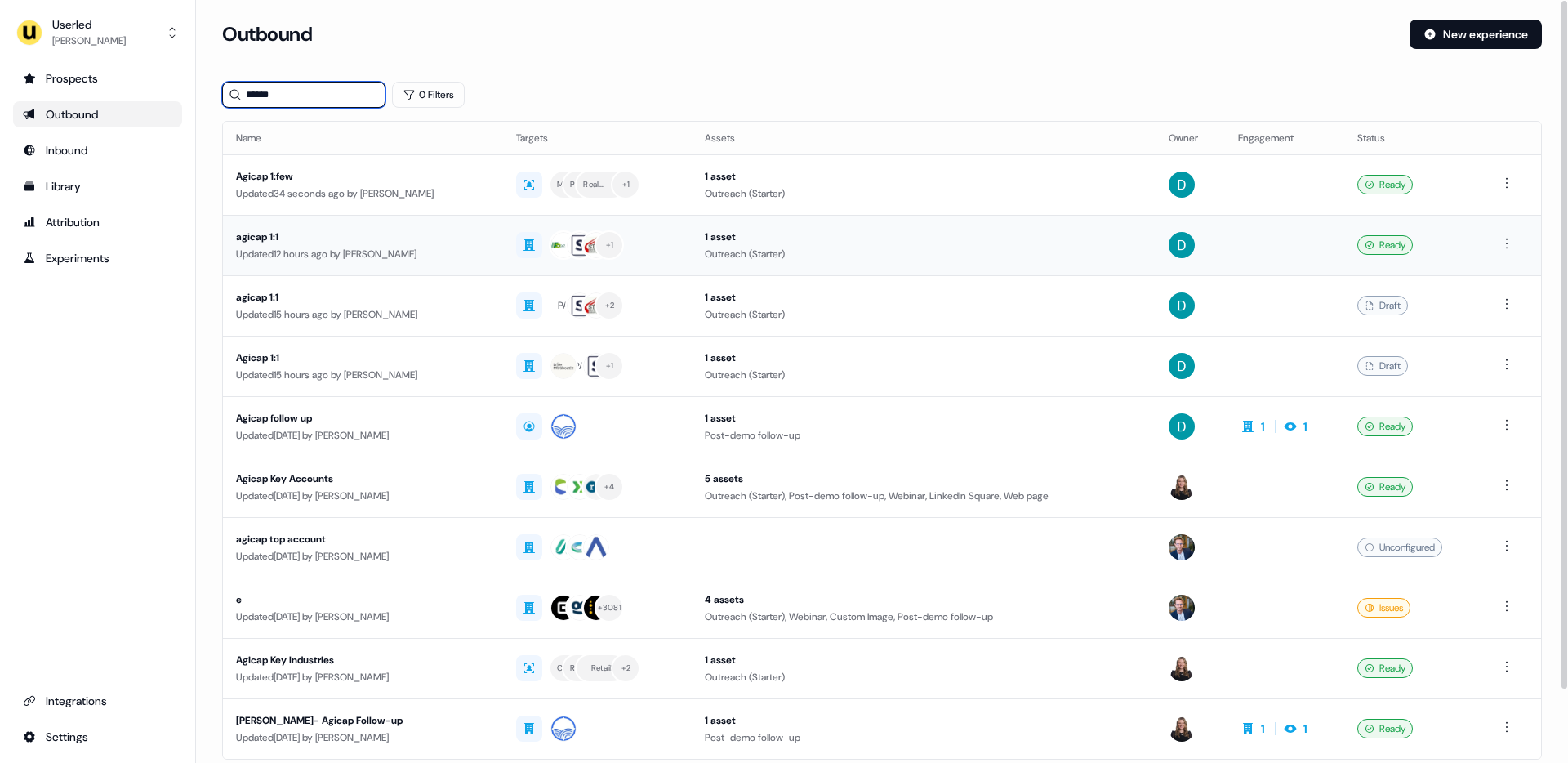
type input "******"
click at [477, 238] on div "agicap 1:1" at bounding box center [363, 236] width 254 height 17
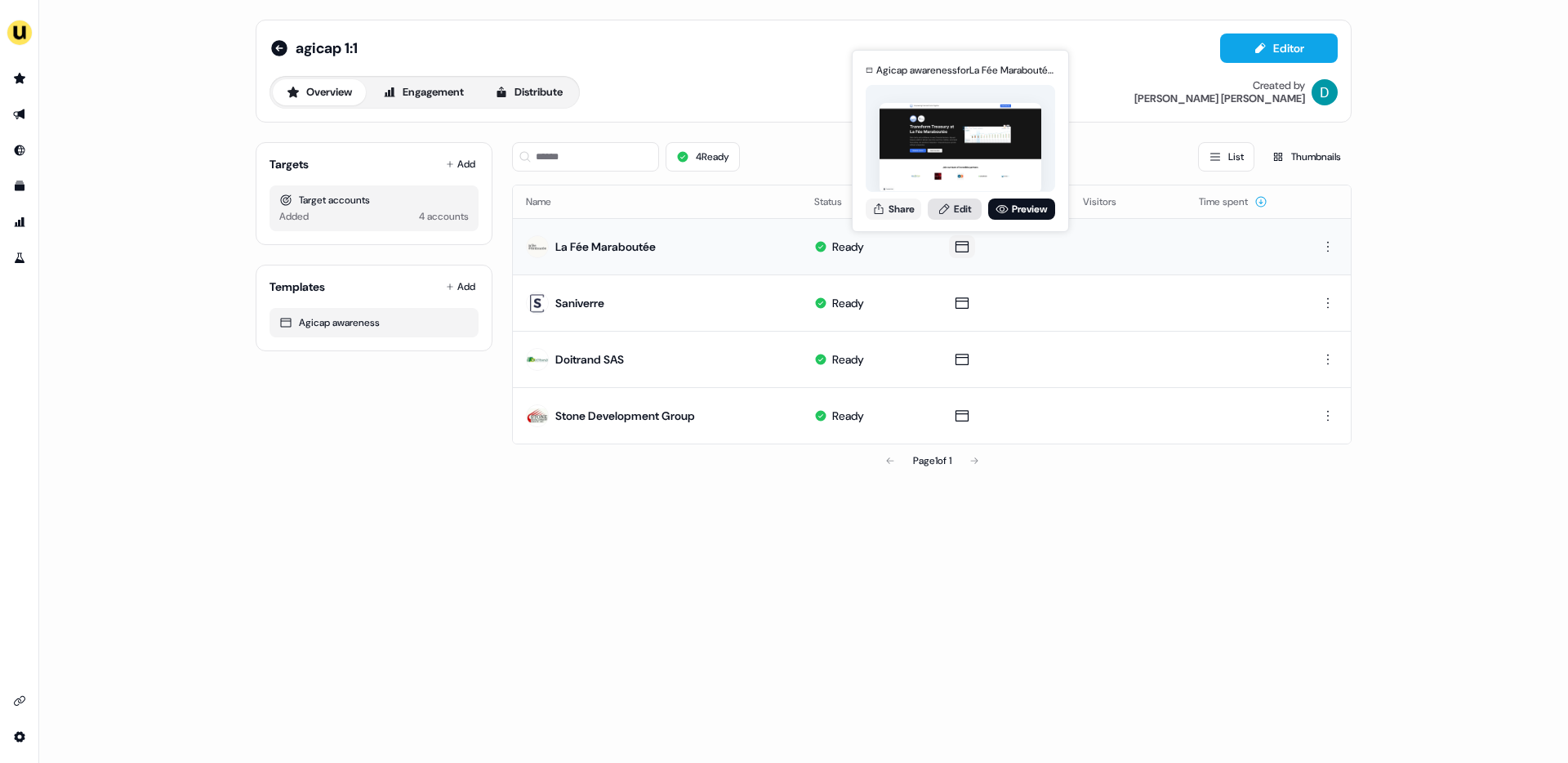
click at [961, 209] on link "Edit" at bounding box center [954, 209] width 54 height 21
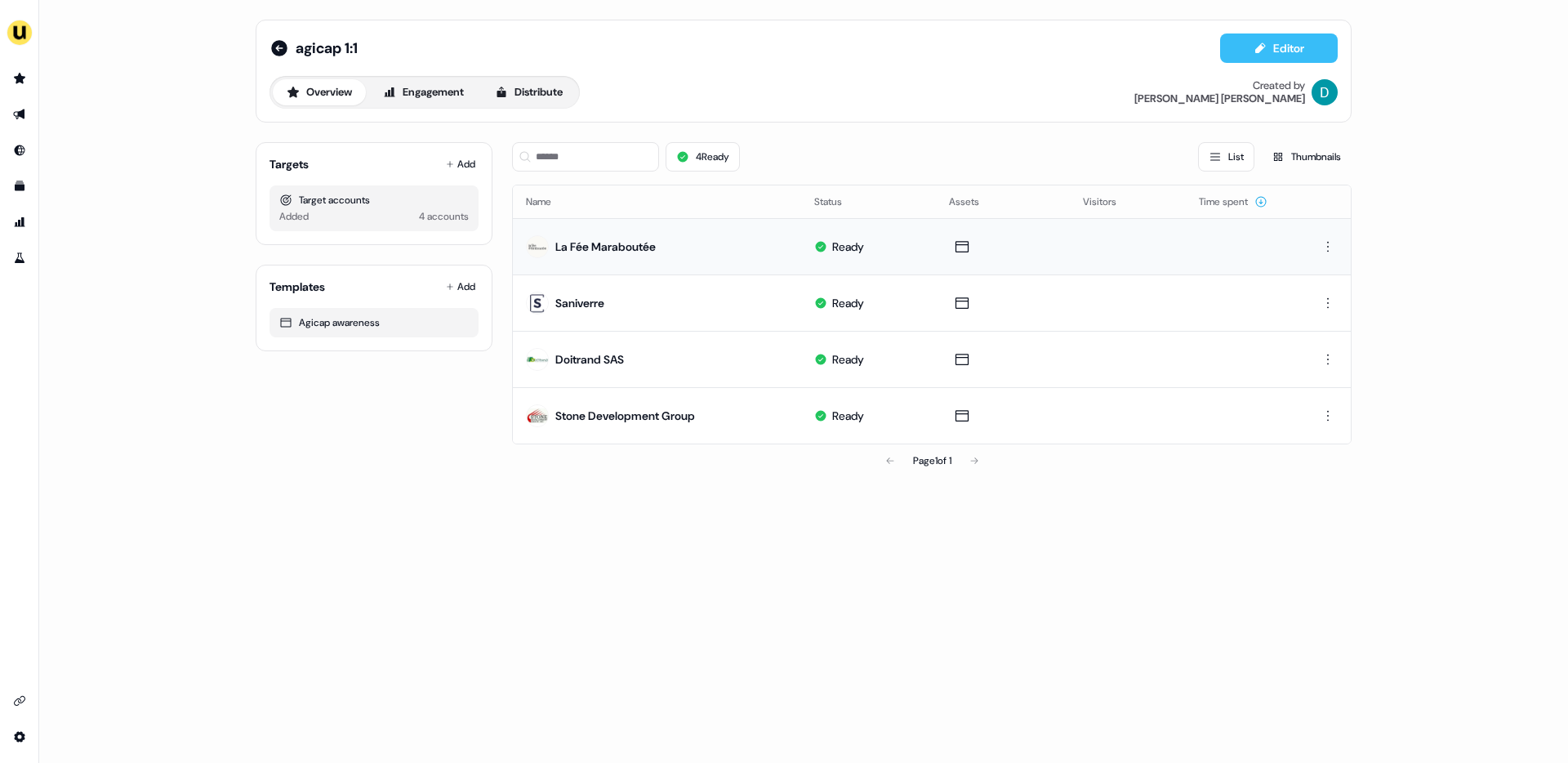
click at [1280, 43] on button "Editor" at bounding box center [1279, 48] width 118 height 30
click at [29, 78] on link "Go to prospects" at bounding box center [19, 78] width 26 height 26
